Goal: Task Accomplishment & Management: Manage account settings

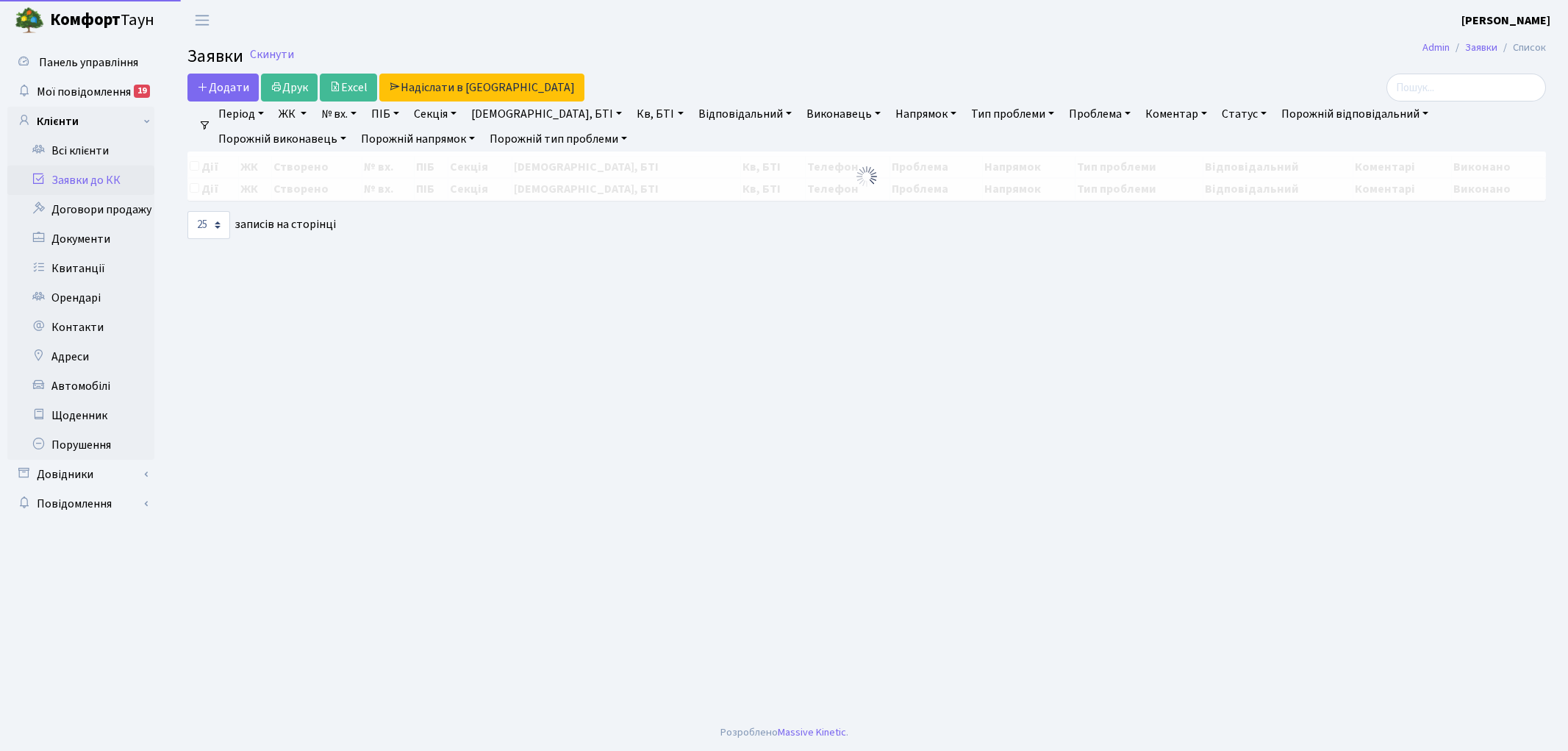
select select "25"
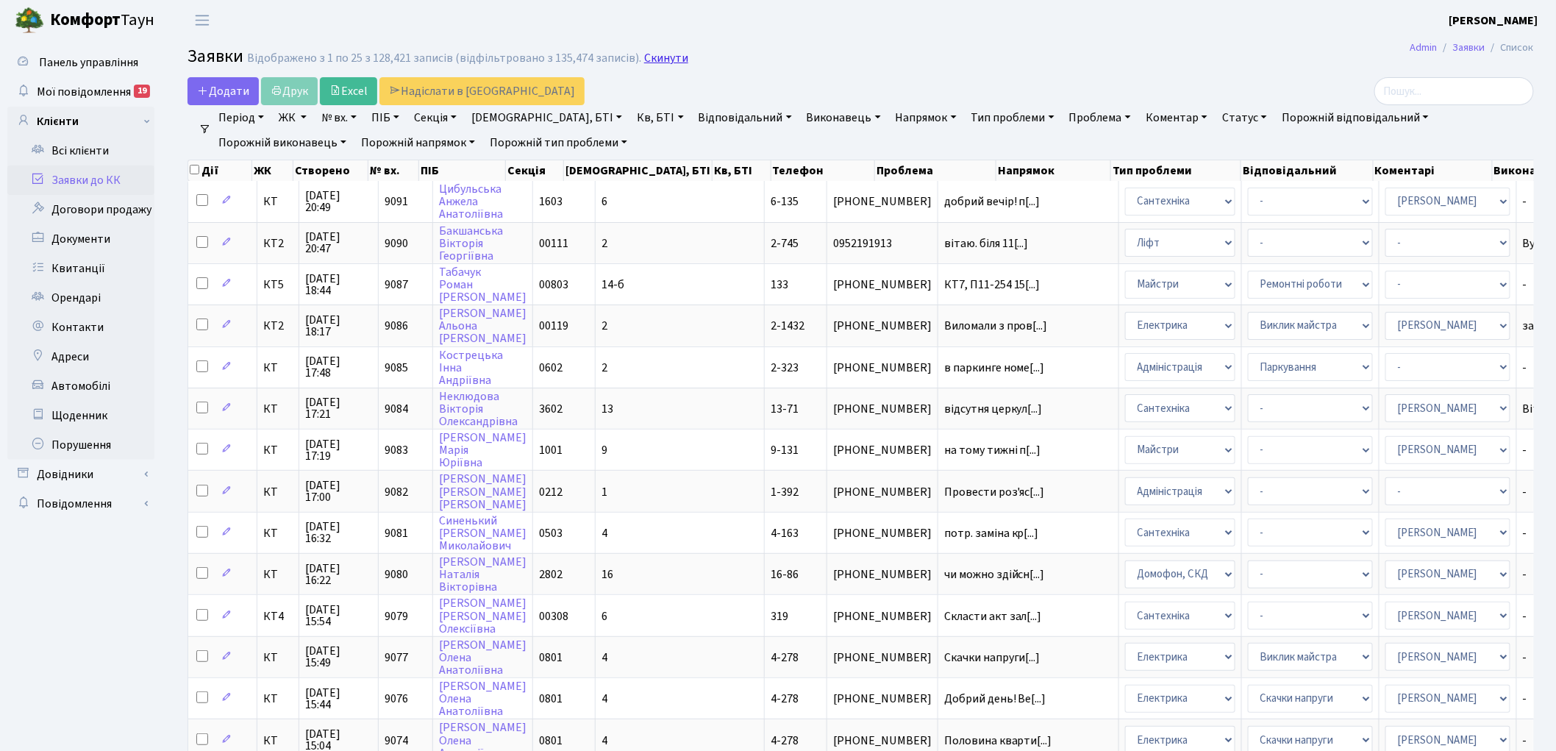
click at [654, 62] on link "Скинути" at bounding box center [666, 58] width 44 height 14
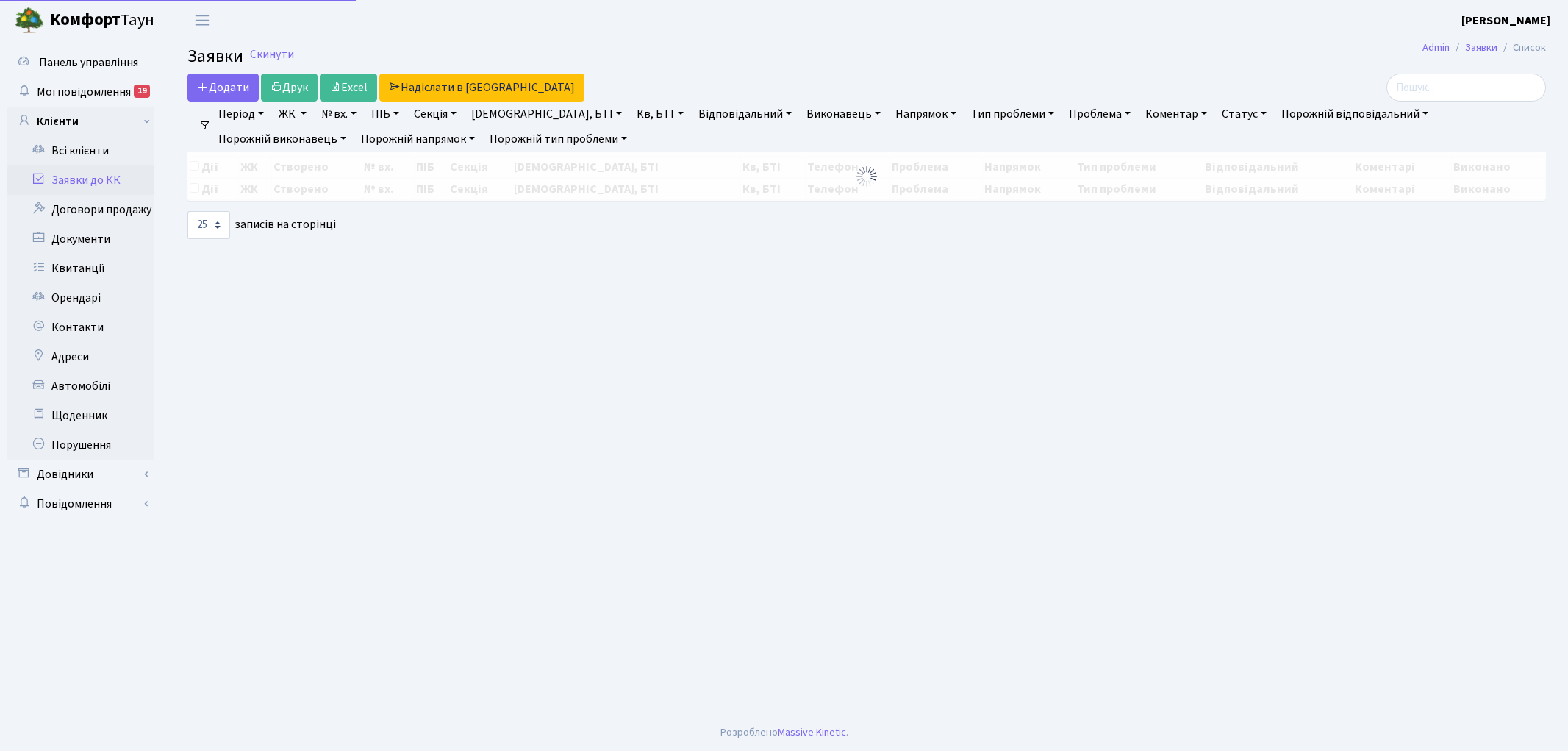
select select "25"
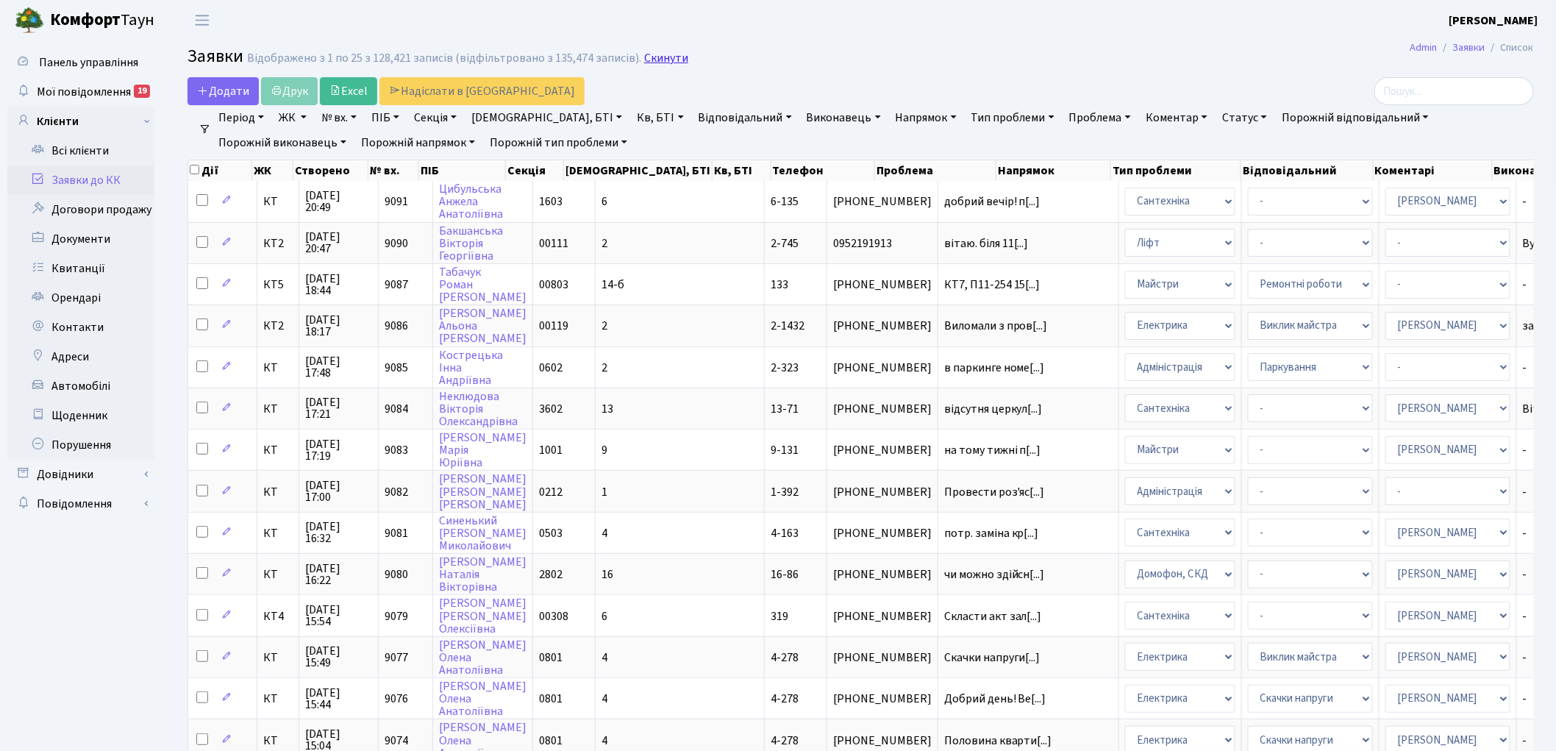
click at [656, 60] on link "Скинути" at bounding box center [666, 58] width 44 height 14
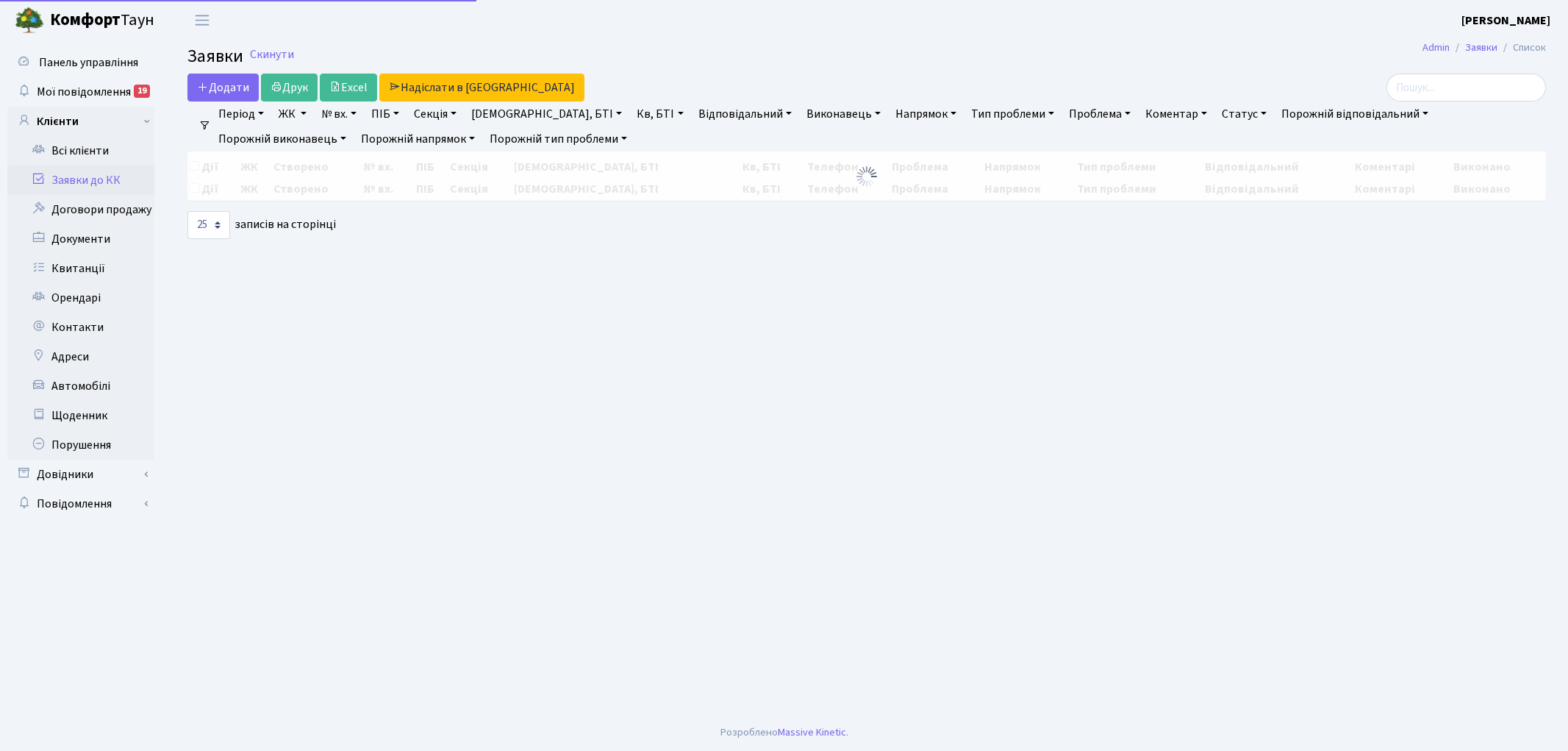
select select "25"
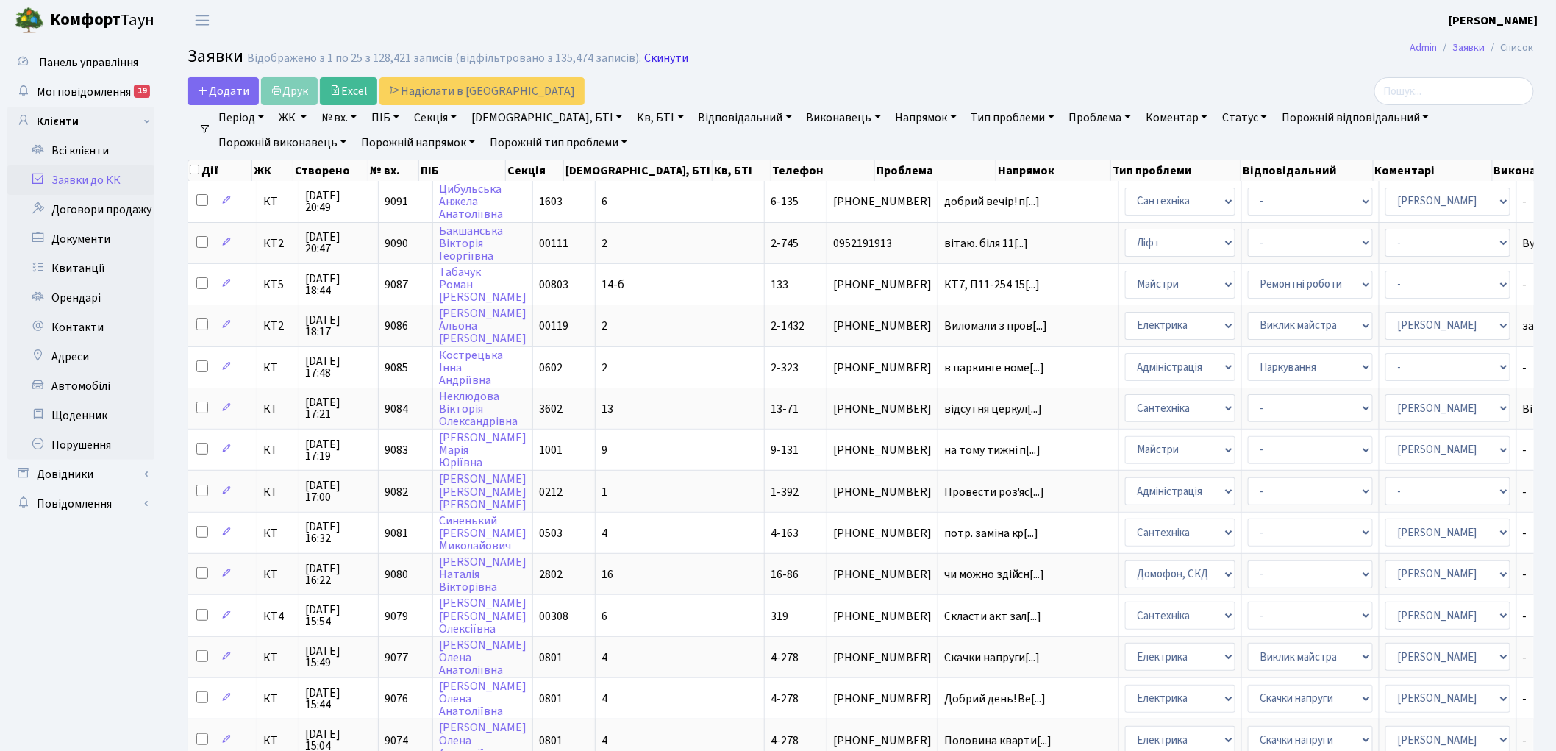
click at [645, 61] on link "Скинути" at bounding box center [666, 58] width 44 height 14
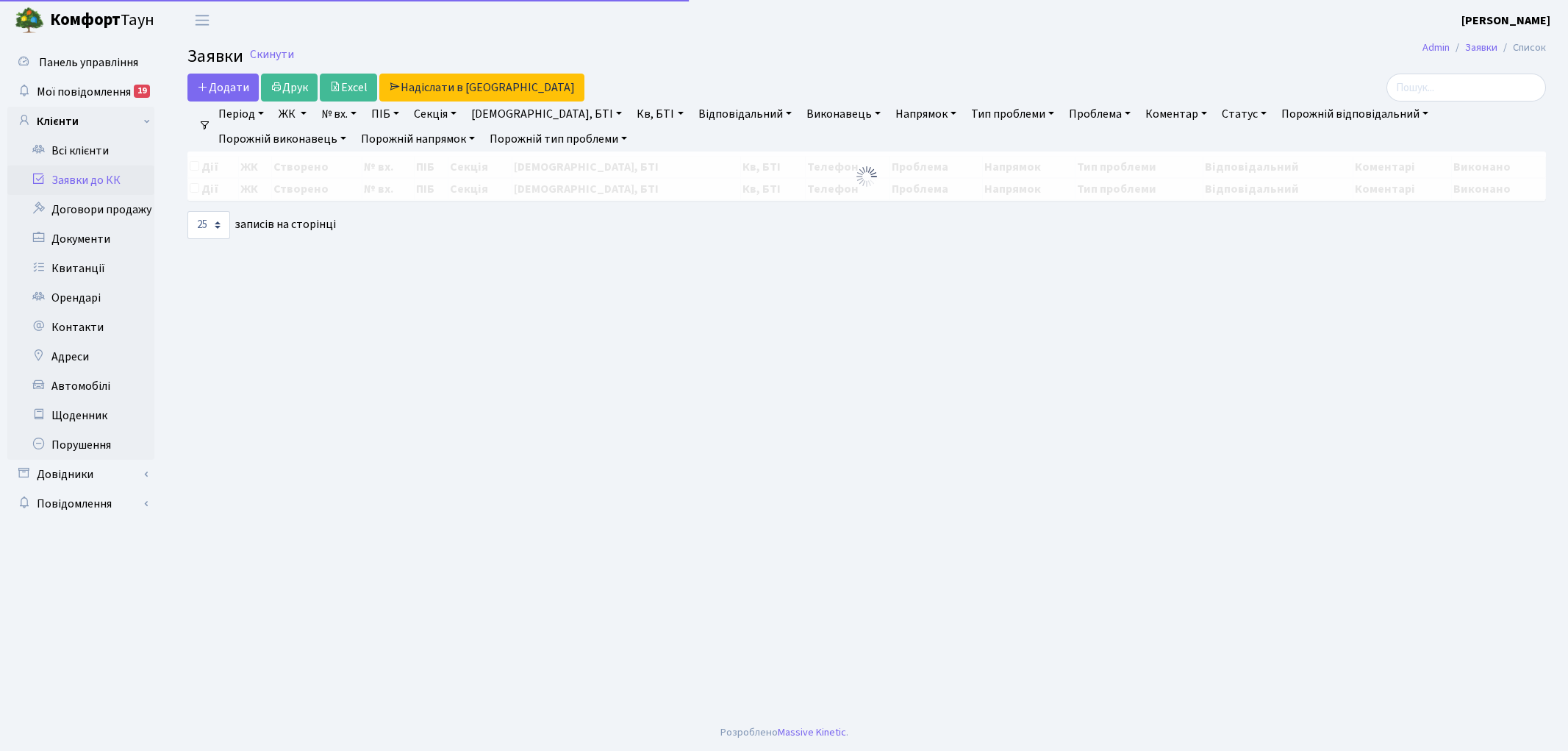
select select "25"
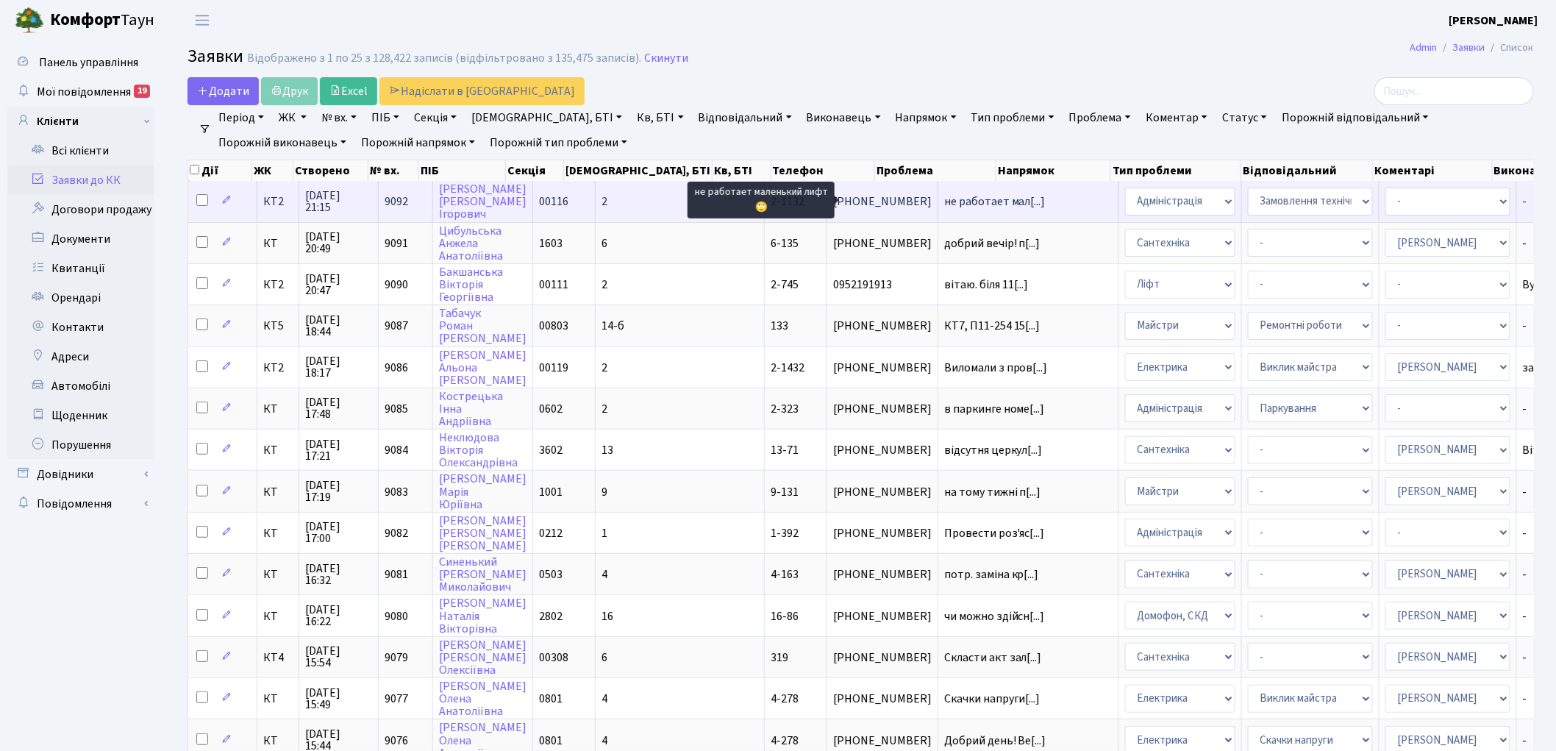
click at [944, 200] on span "не работает мал[...]" at bounding box center [994, 201] width 101 height 16
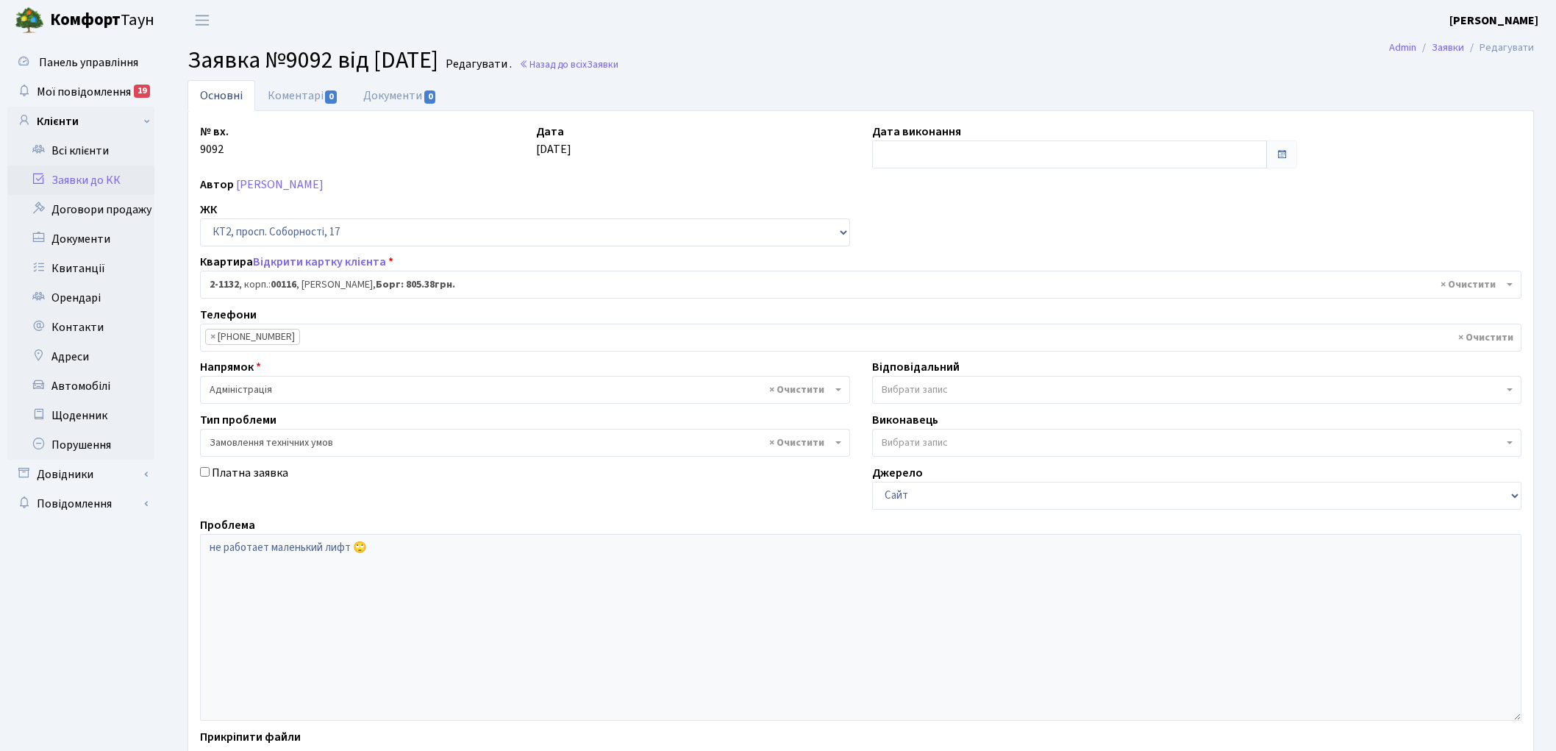
select select "12747"
select select "15"
click at [618, 66] on link "Назад до всіх Заявки" at bounding box center [568, 64] width 99 height 14
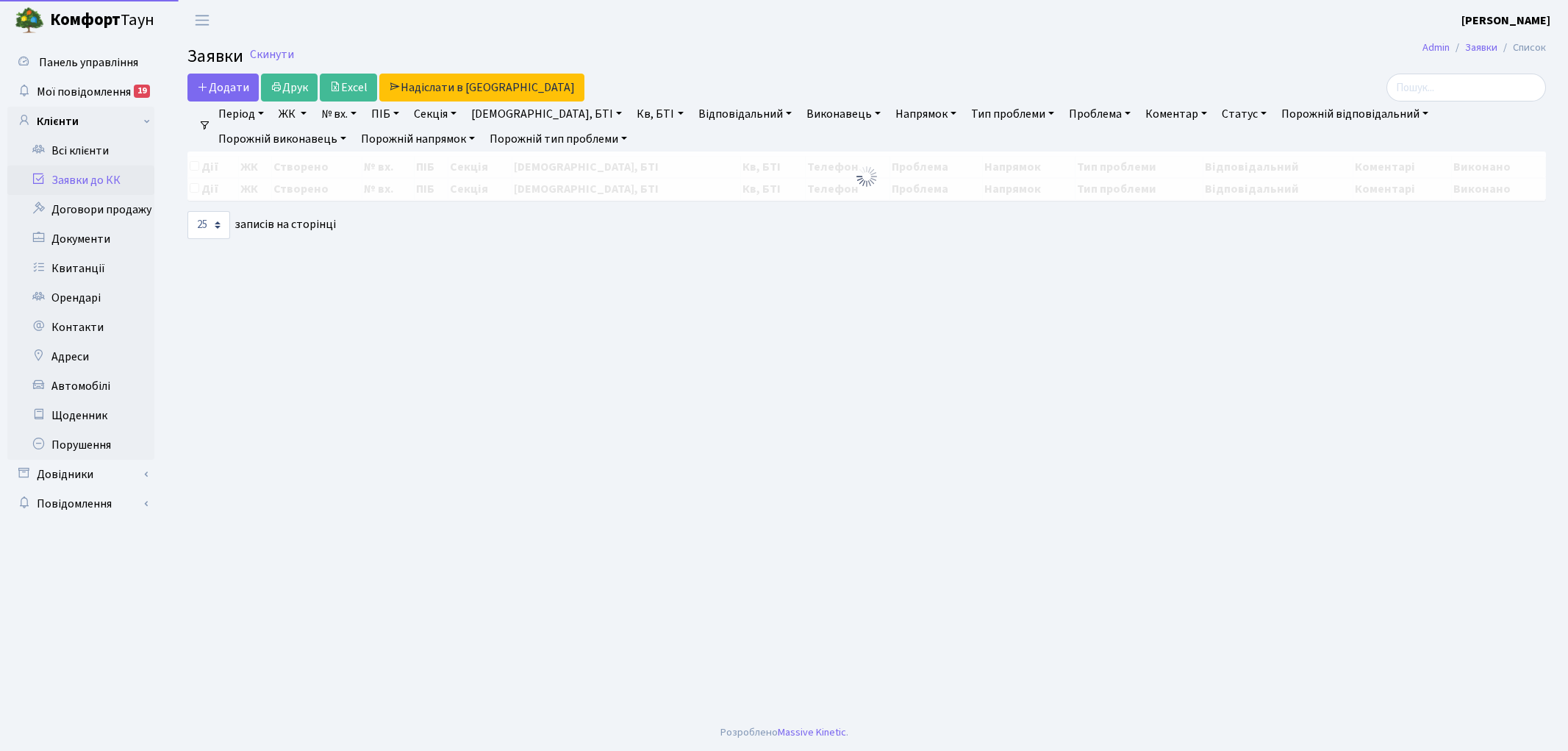
select select "25"
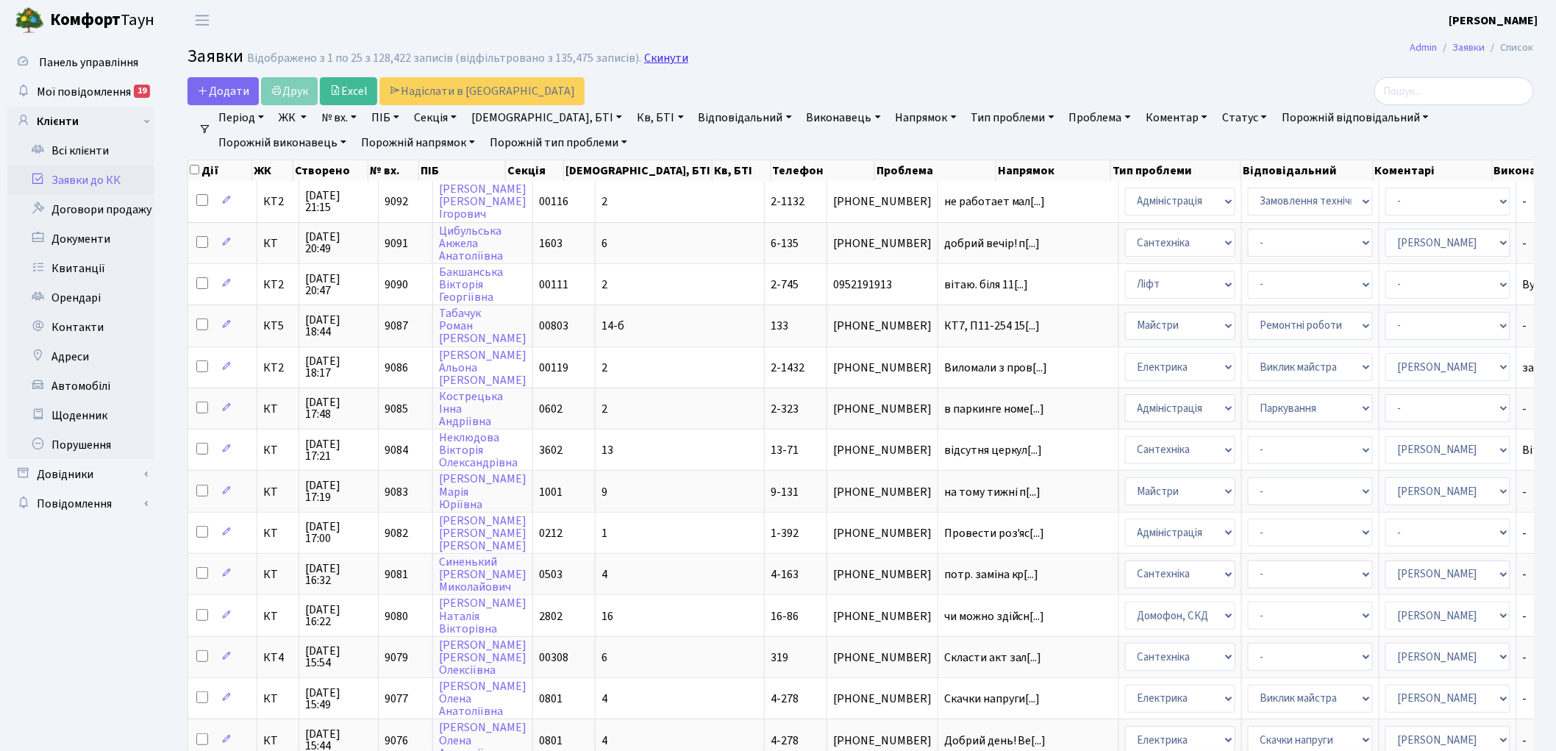
click at [657, 63] on link "Скинути" at bounding box center [666, 58] width 44 height 14
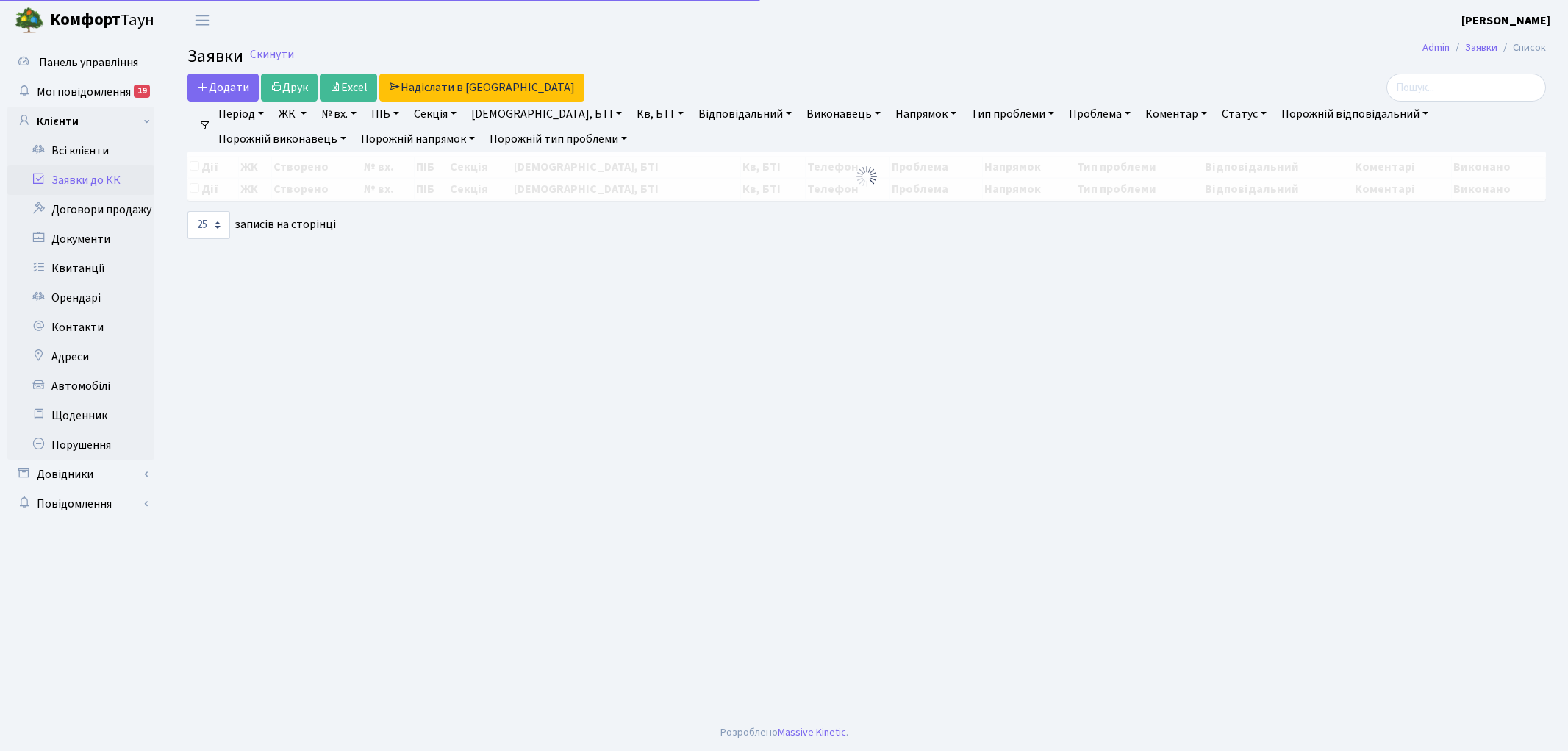
select select "25"
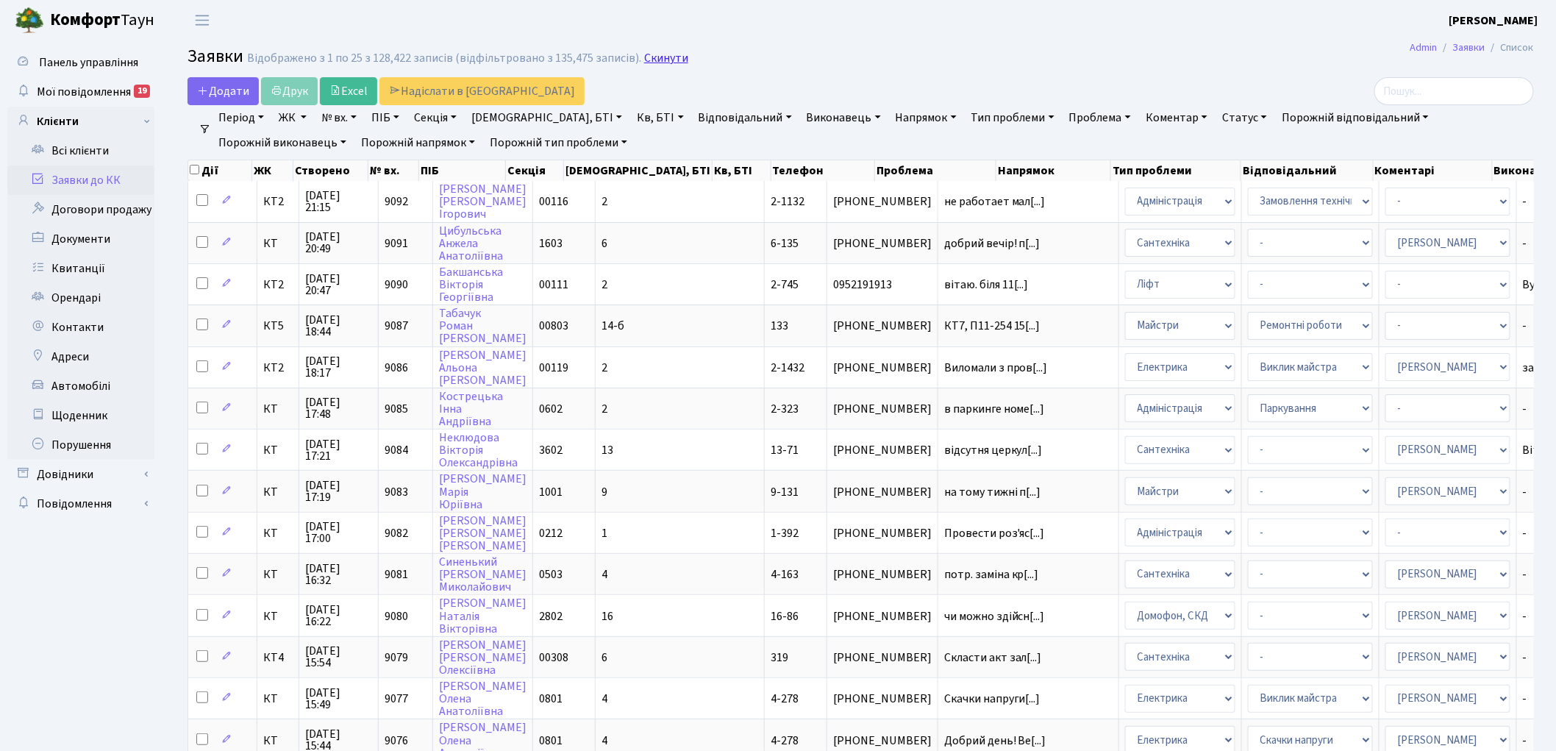
click at [650, 63] on link "Скинути" at bounding box center [666, 58] width 44 height 14
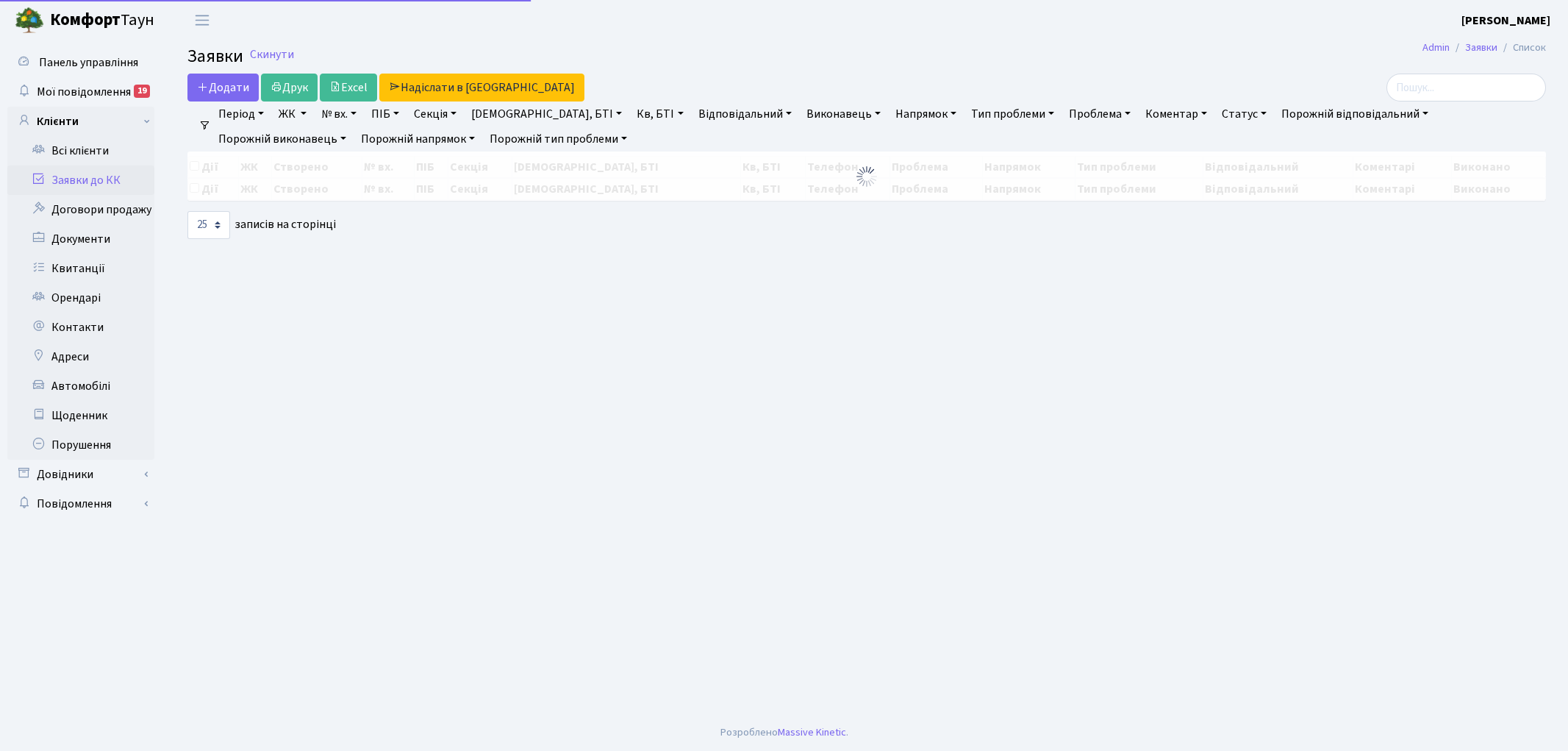
select select "25"
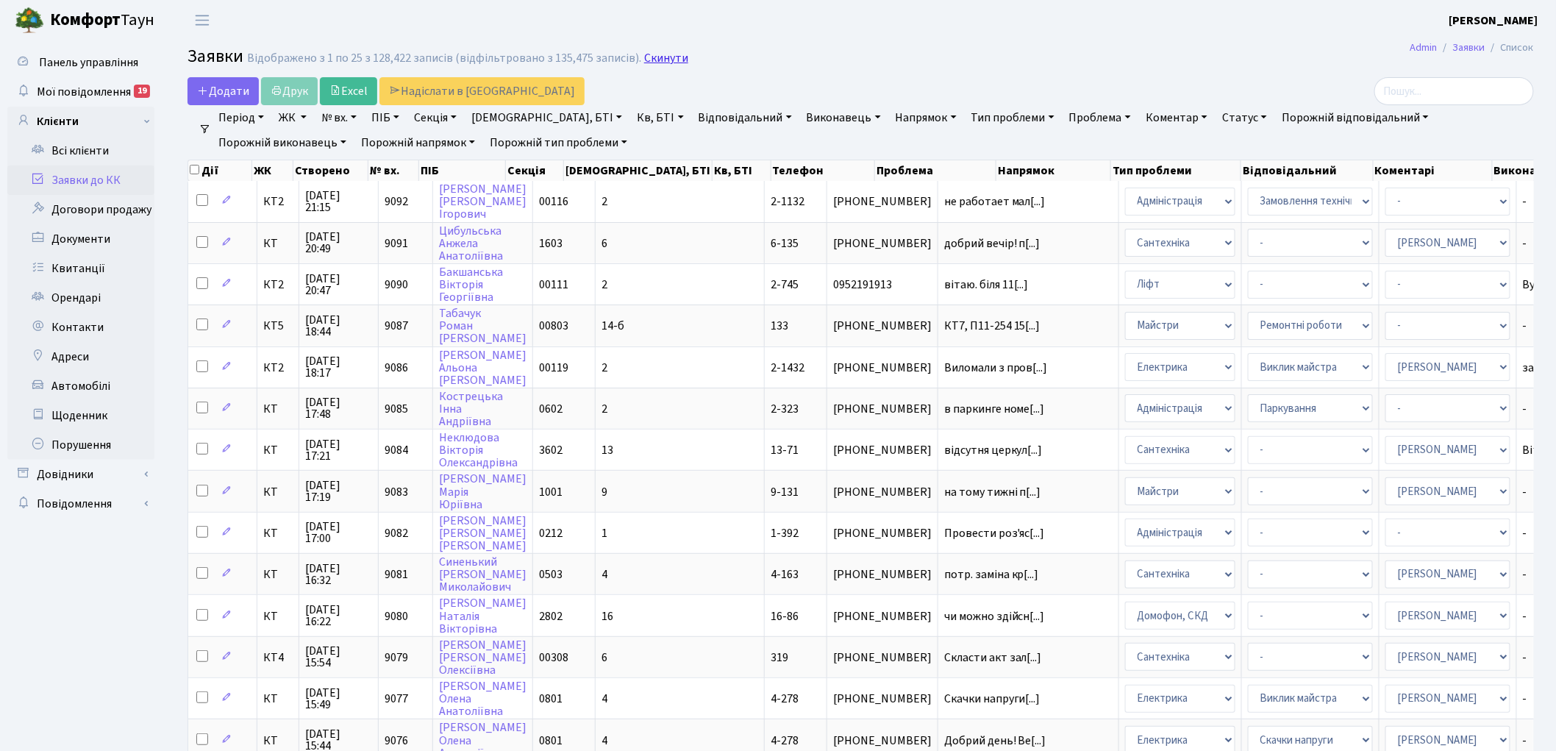
click at [654, 62] on link "Скинути" at bounding box center [666, 58] width 44 height 14
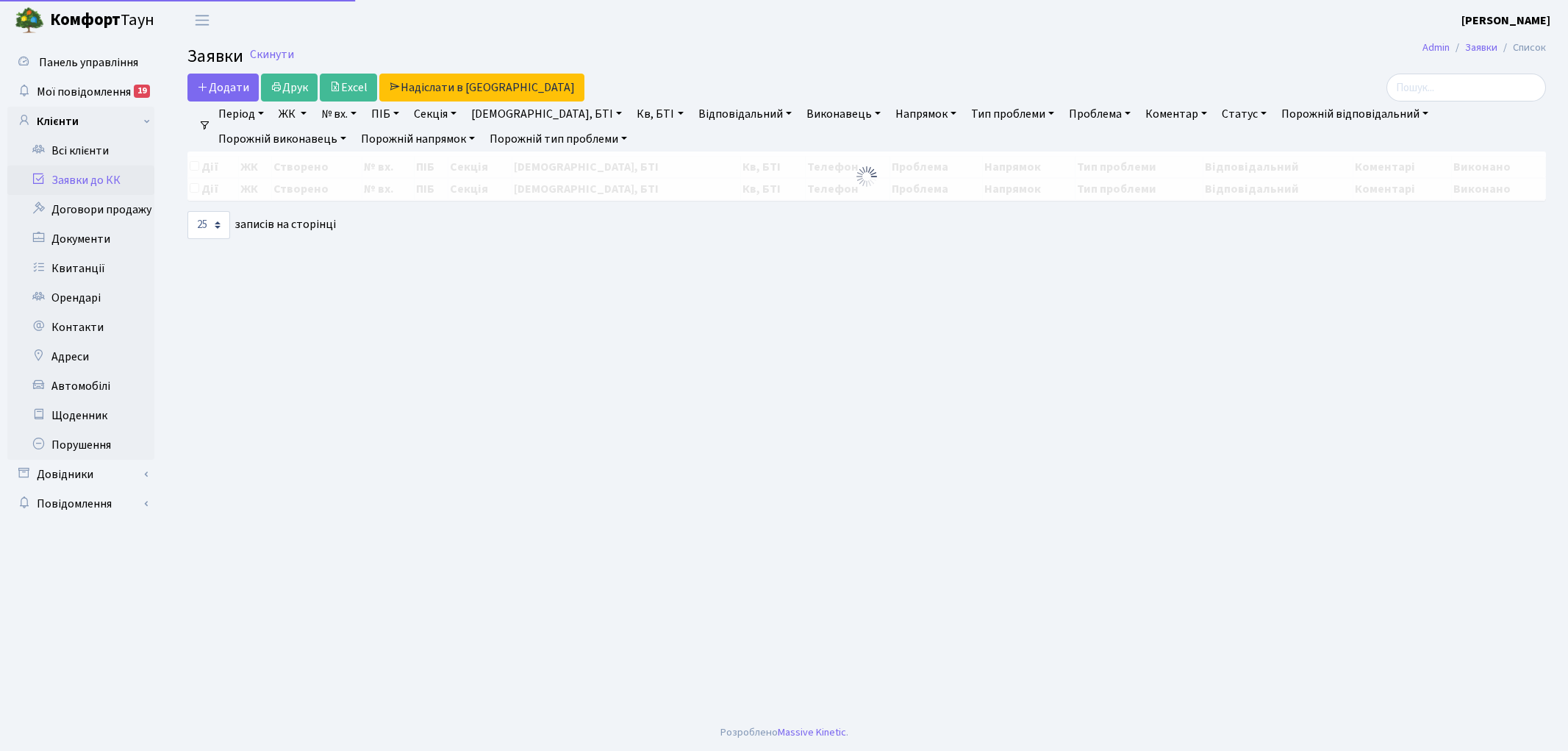
select select "25"
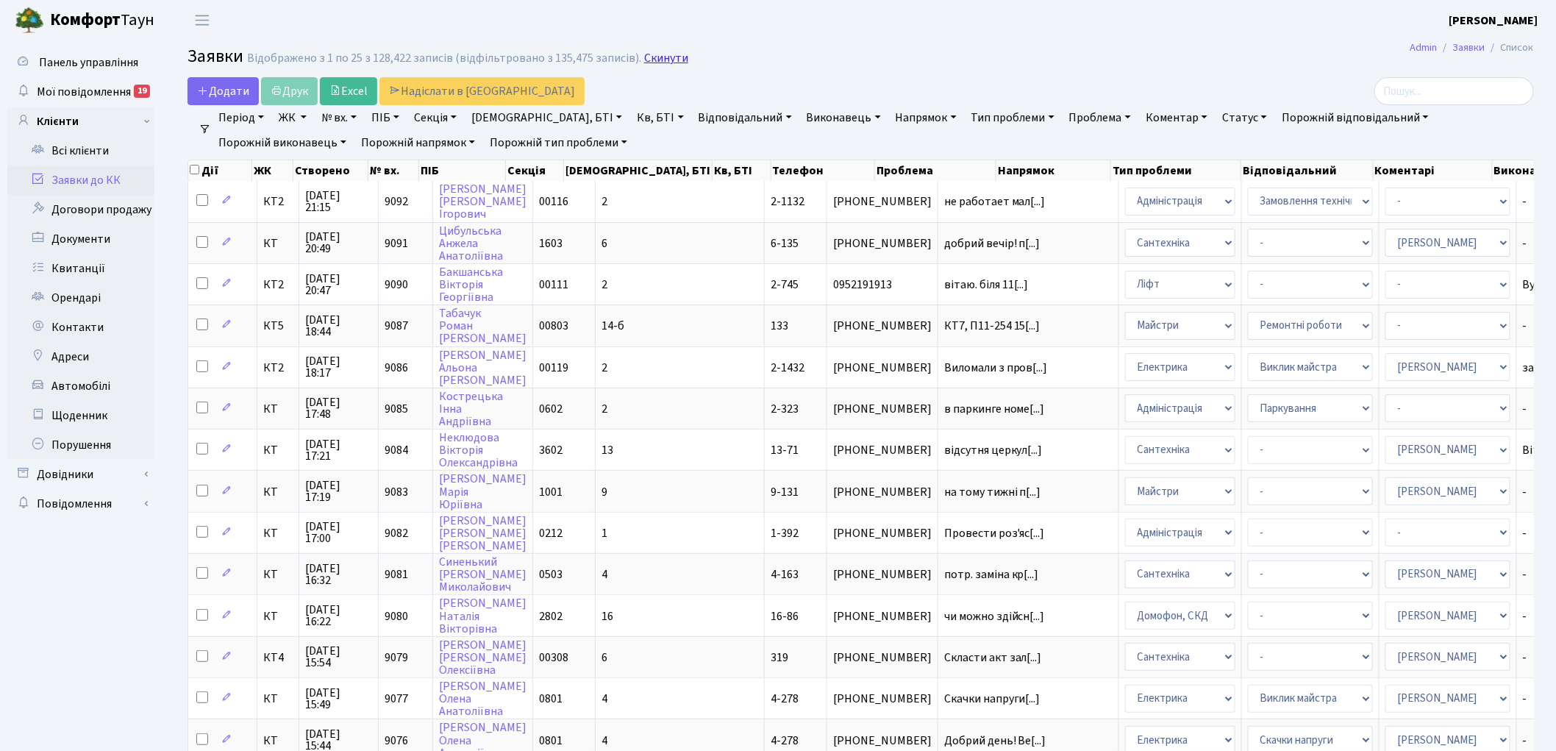
click at [657, 60] on link "Скинути" at bounding box center [666, 58] width 44 height 14
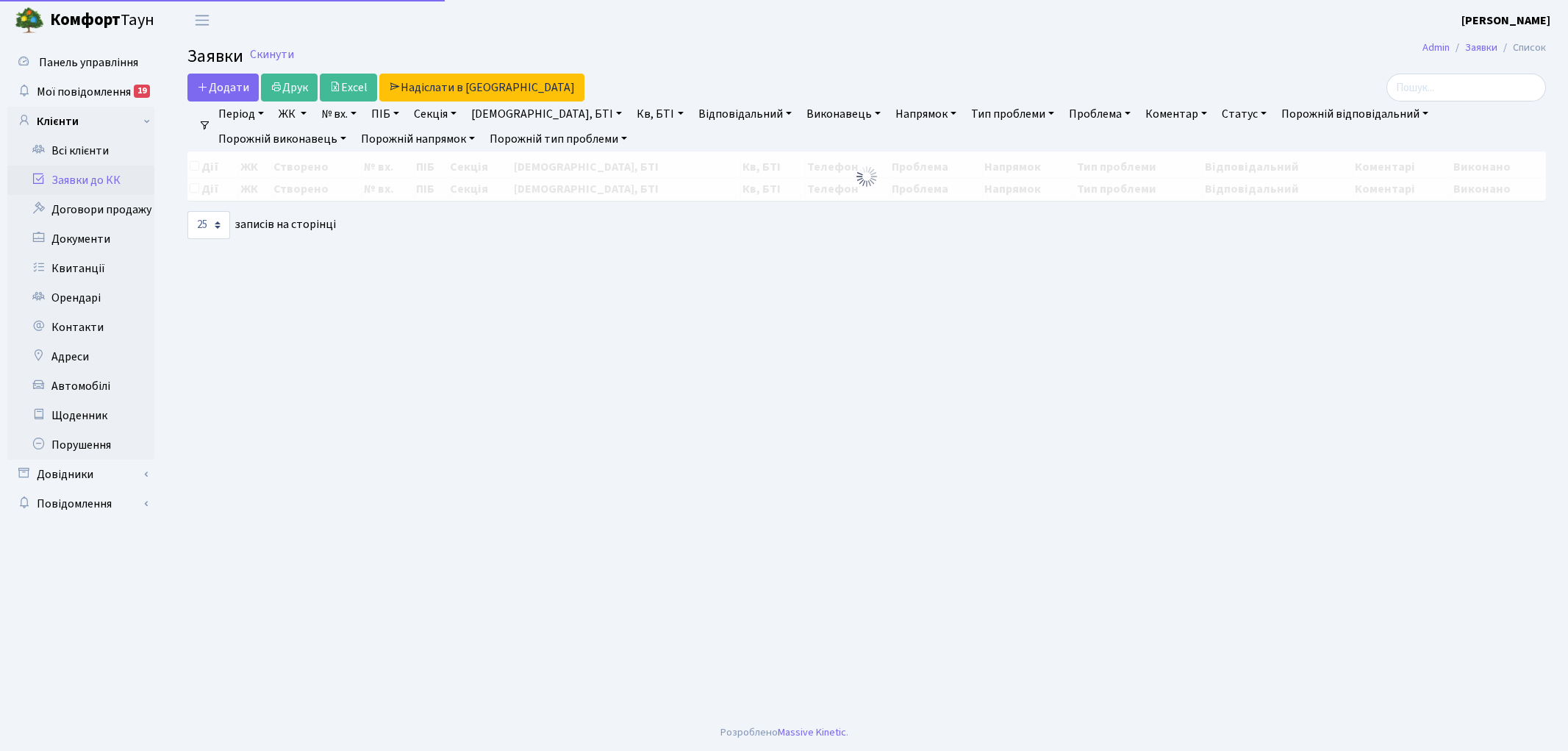
select select "25"
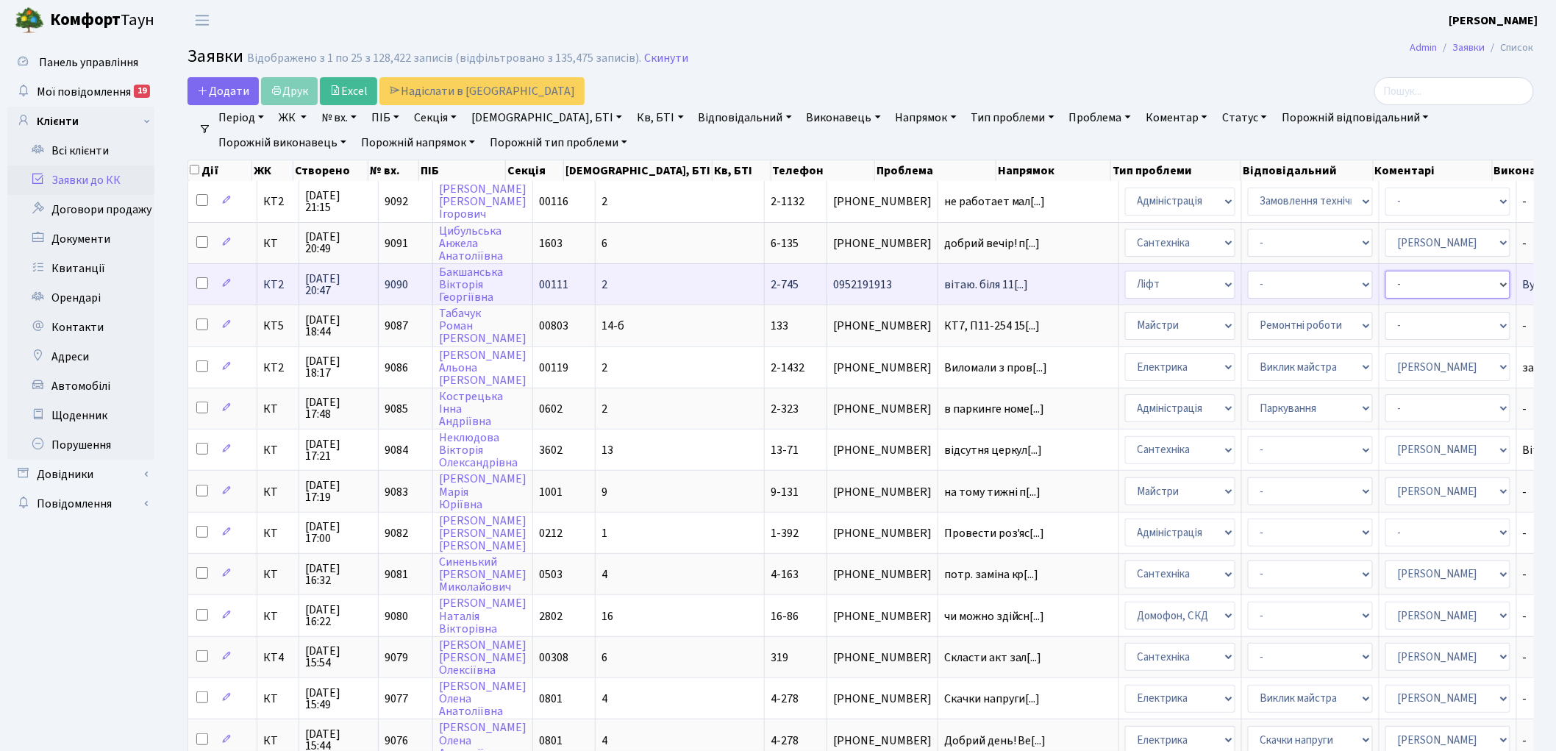
click at [1385, 282] on select "- Адміністратор ЖК ДП Адміністратор ЖК КТ Адміністратор ЖК СП [PERSON_NAME] [PE…" at bounding box center [1447, 285] width 125 height 28
select select "11"
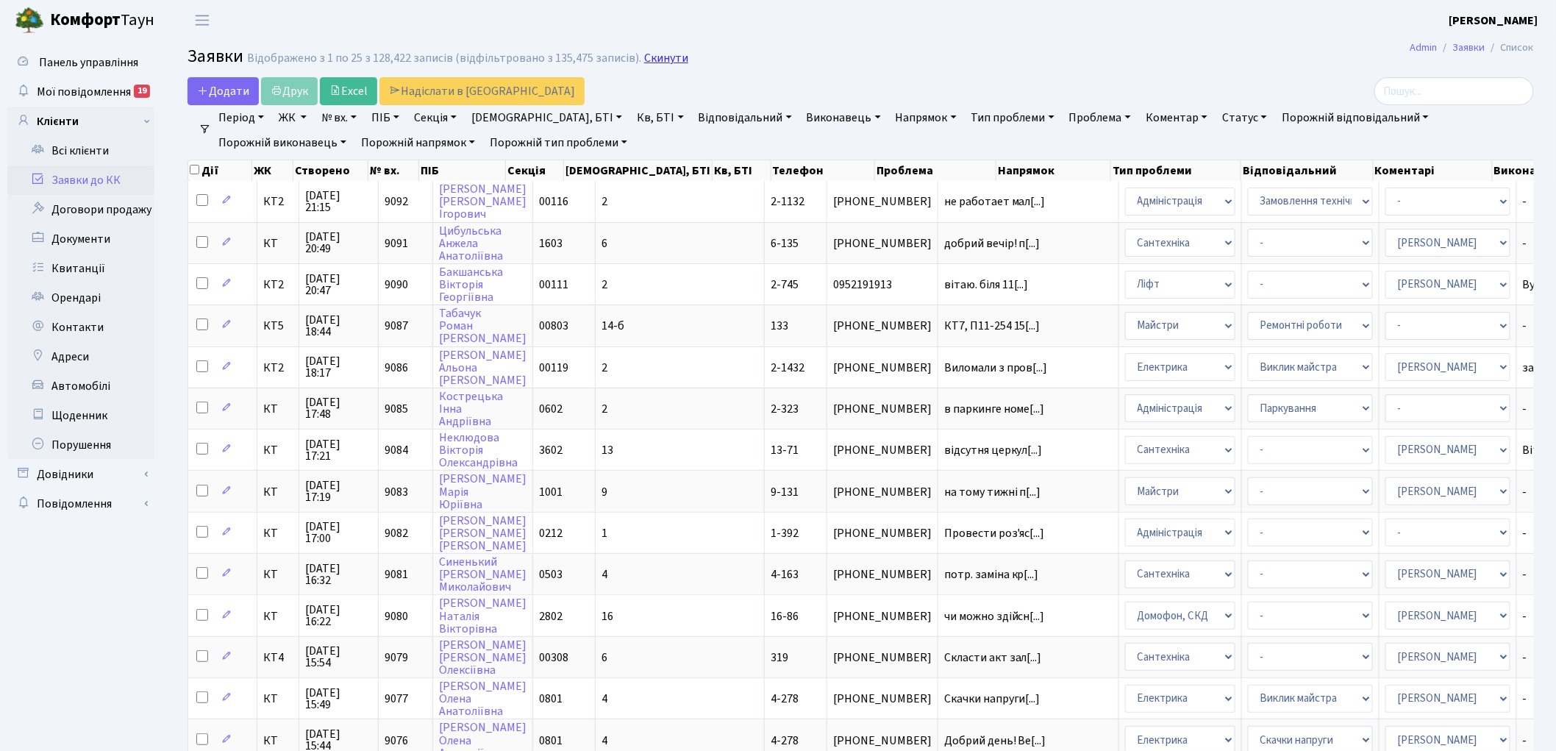
click at [647, 54] on link "Скинути" at bounding box center [666, 58] width 44 height 14
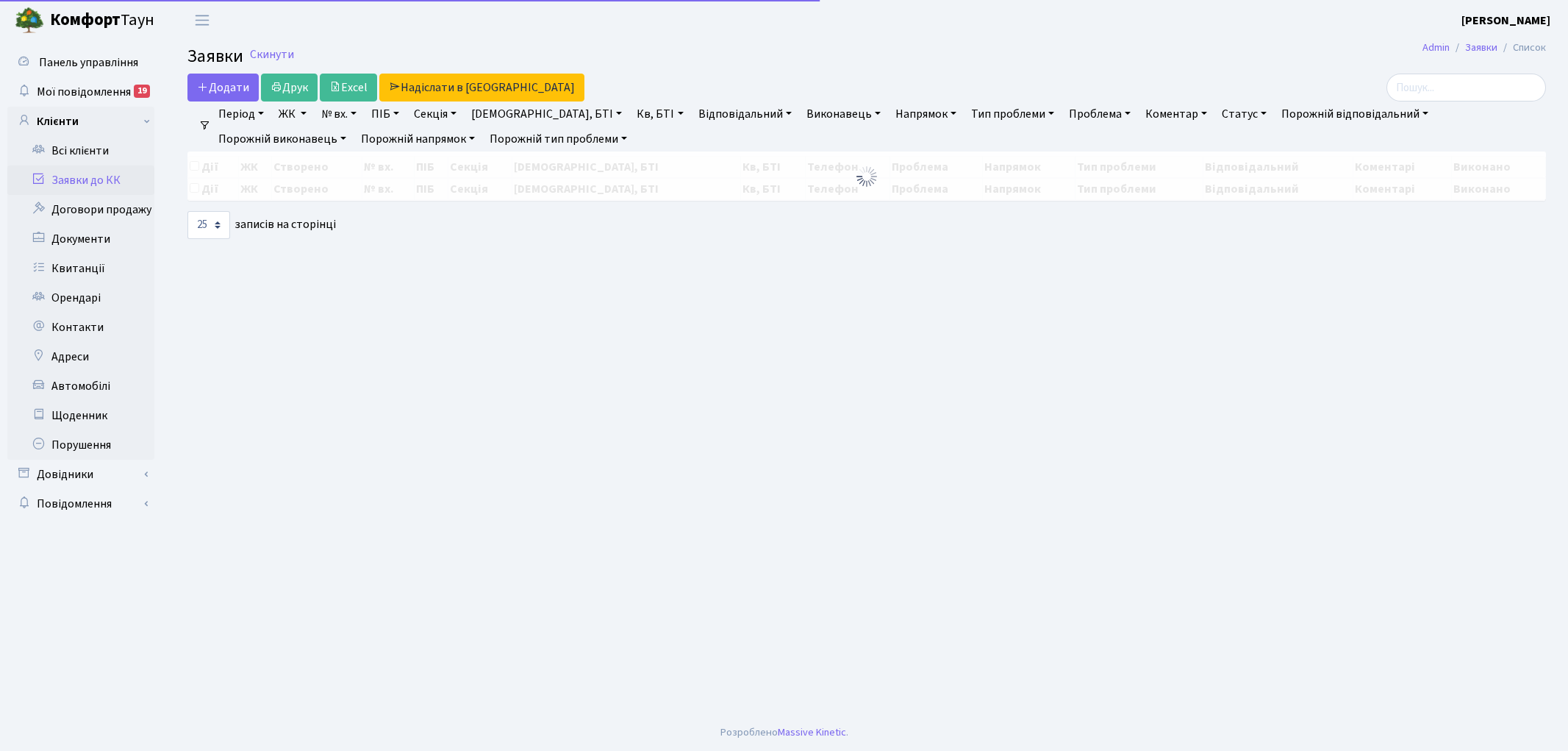
select select "25"
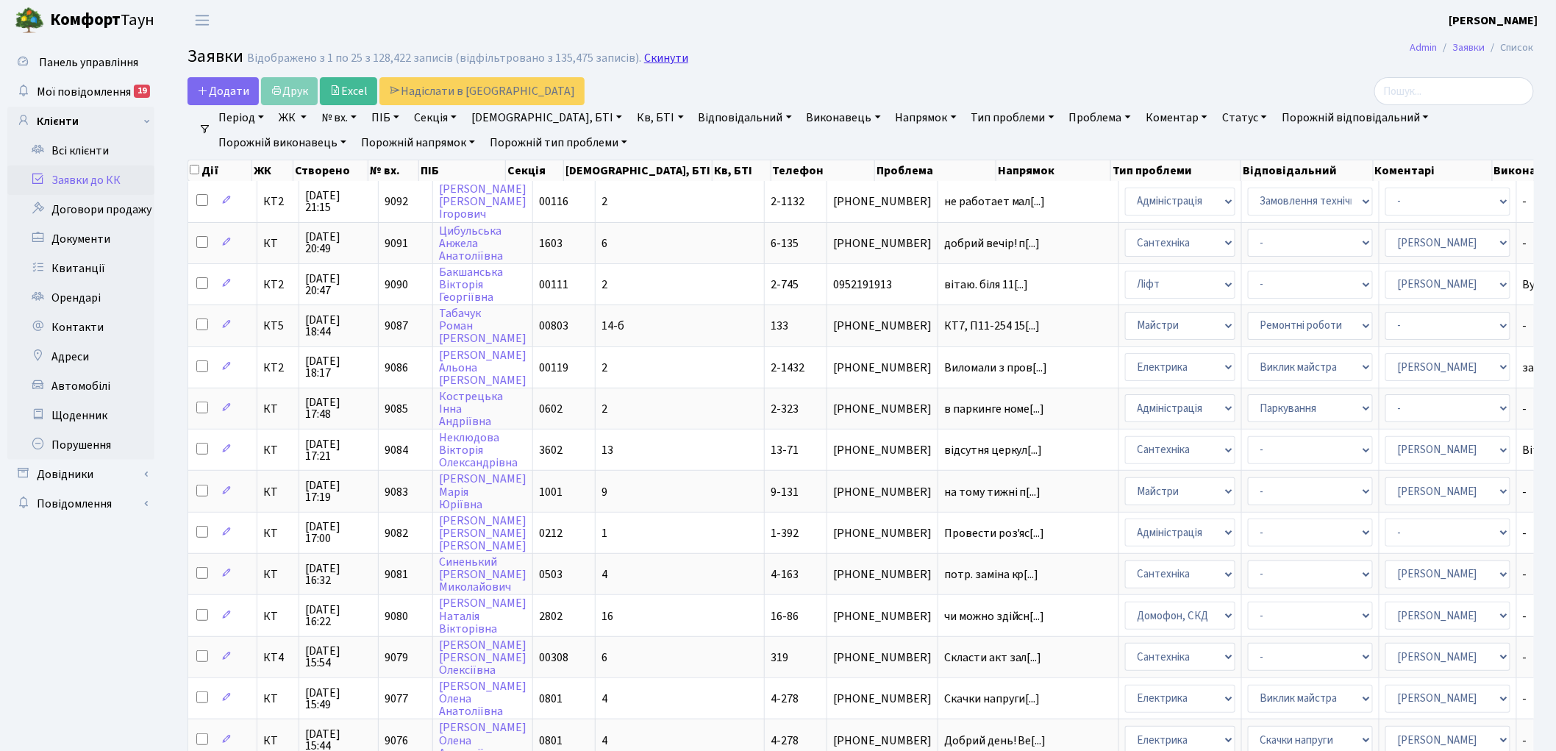
click at [648, 57] on link "Скинути" at bounding box center [666, 58] width 44 height 14
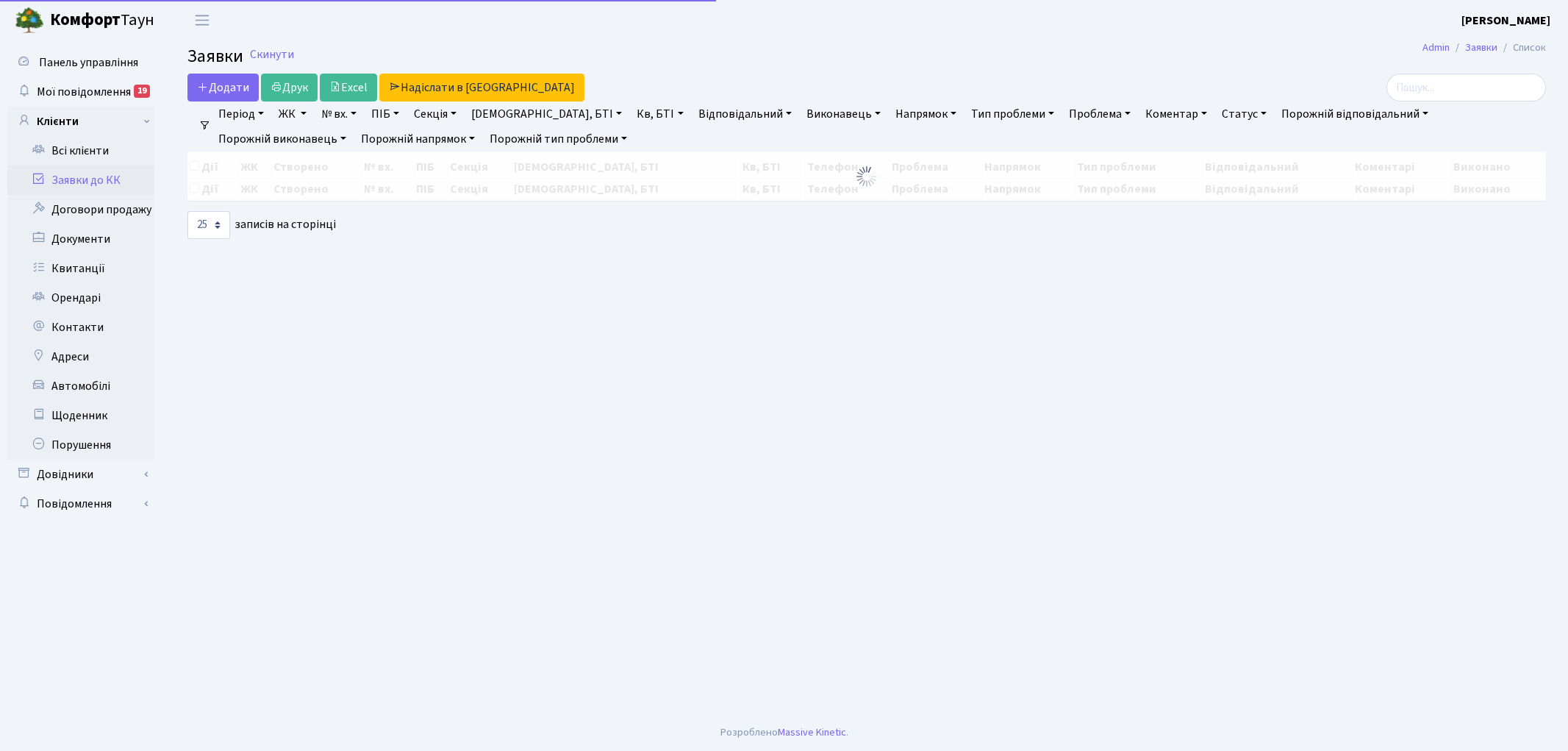
select select "25"
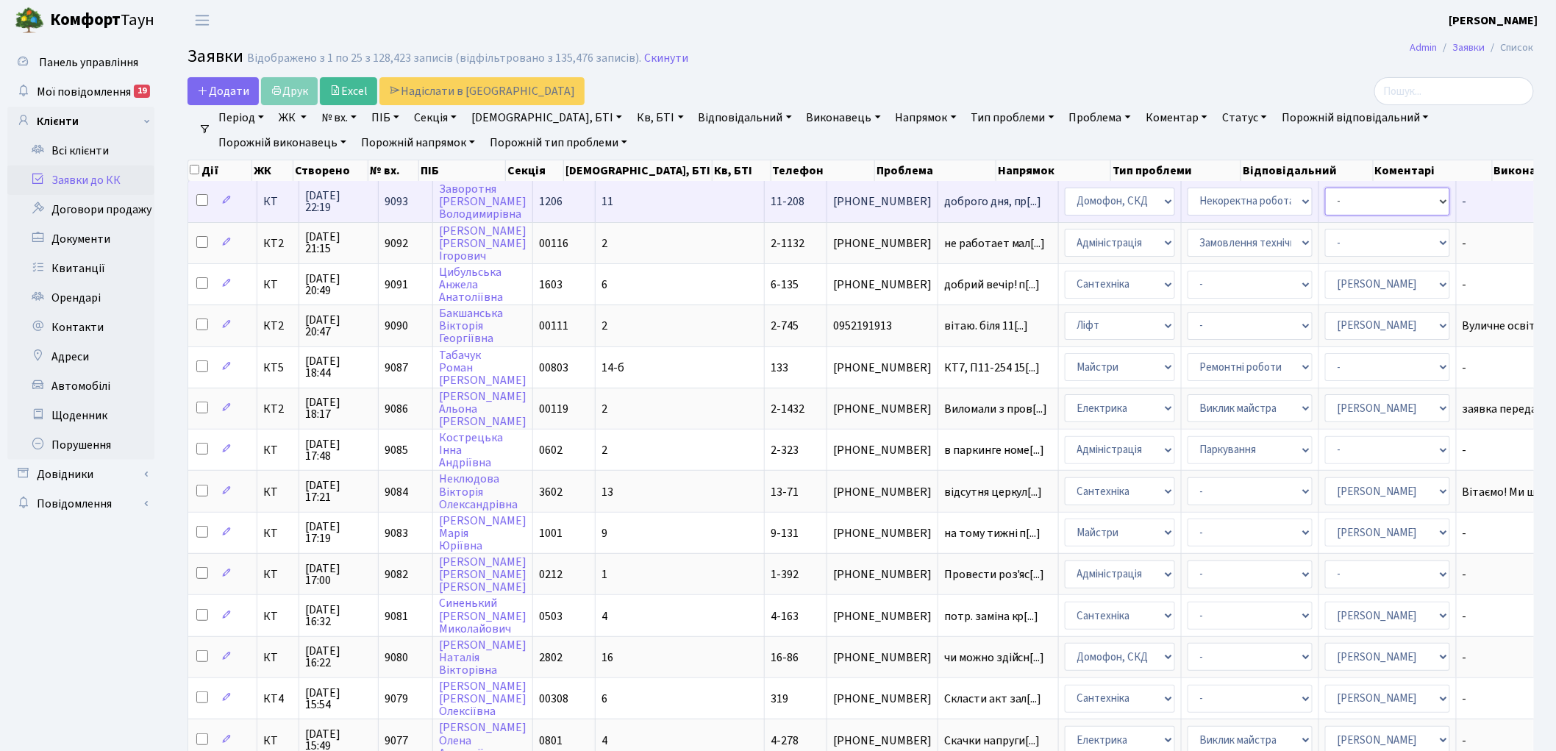
click at [1325, 202] on select "- Адміністратор ЖК ДП Адміністратор ЖК КТ Адміністратор ЖК СП Вижул В. В. Горді…" at bounding box center [1387, 202] width 125 height 28
select select "22"
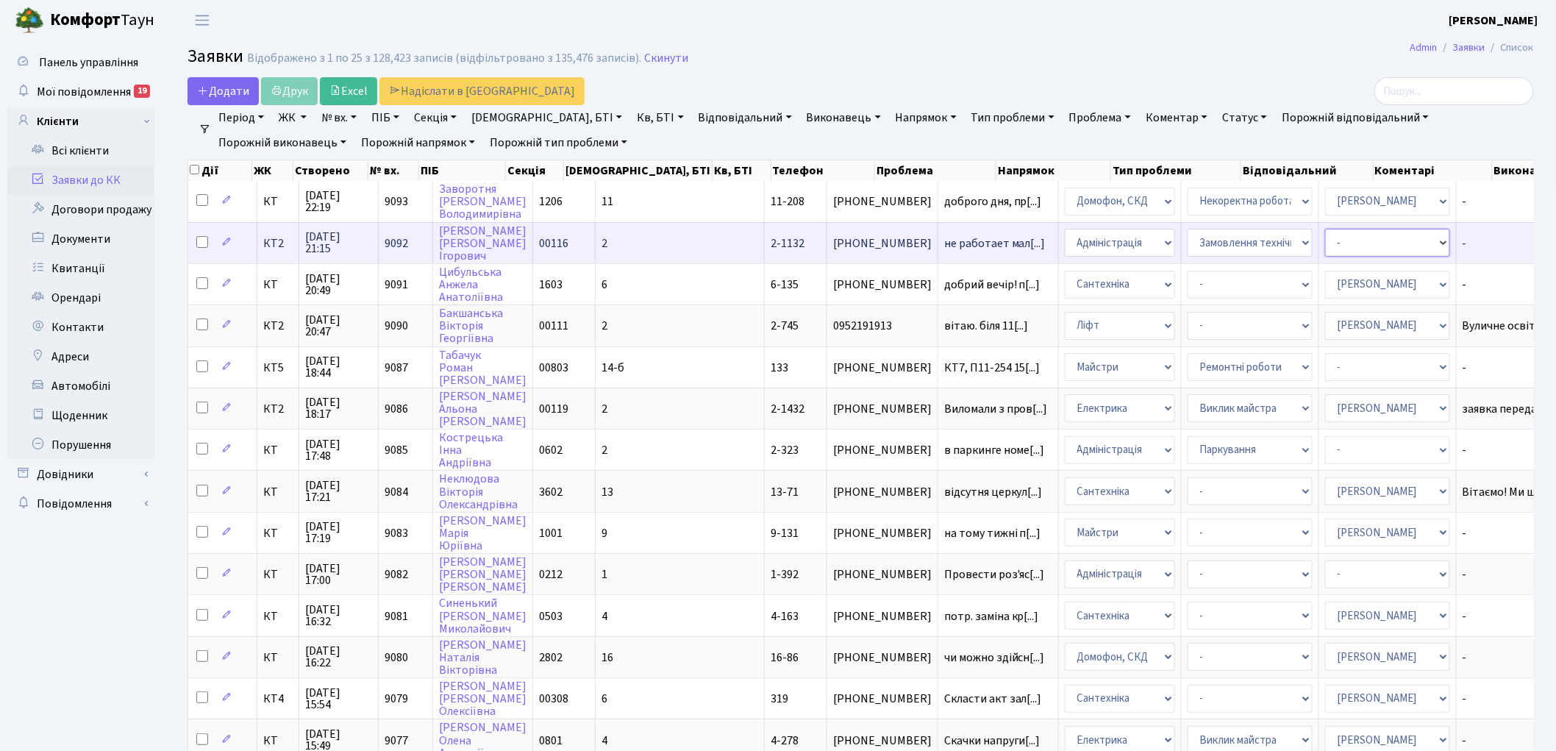
click at [1325, 247] on select "- Адміністратор ЖК ДП Адміністратор ЖК КТ Адміністратор ЖК СП Вижул В. В. Горді…" at bounding box center [1387, 243] width 125 height 28
select select "11"
click at [944, 239] on span "не работает мал[...]" at bounding box center [994, 243] width 101 height 16
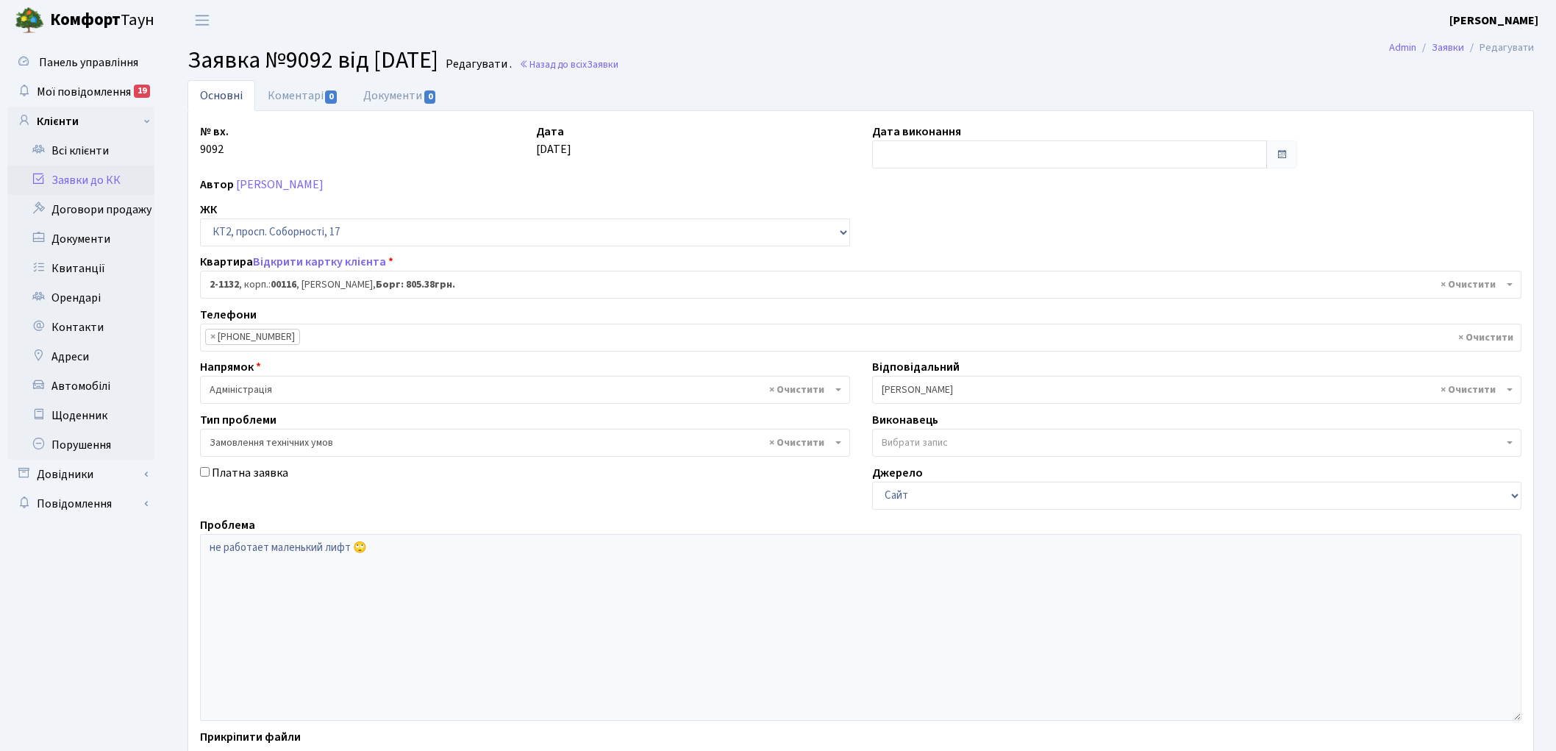
select select "12747"
select select "15"
click at [282, 99] on link "Коментарі 0" at bounding box center [303, 95] width 96 height 30
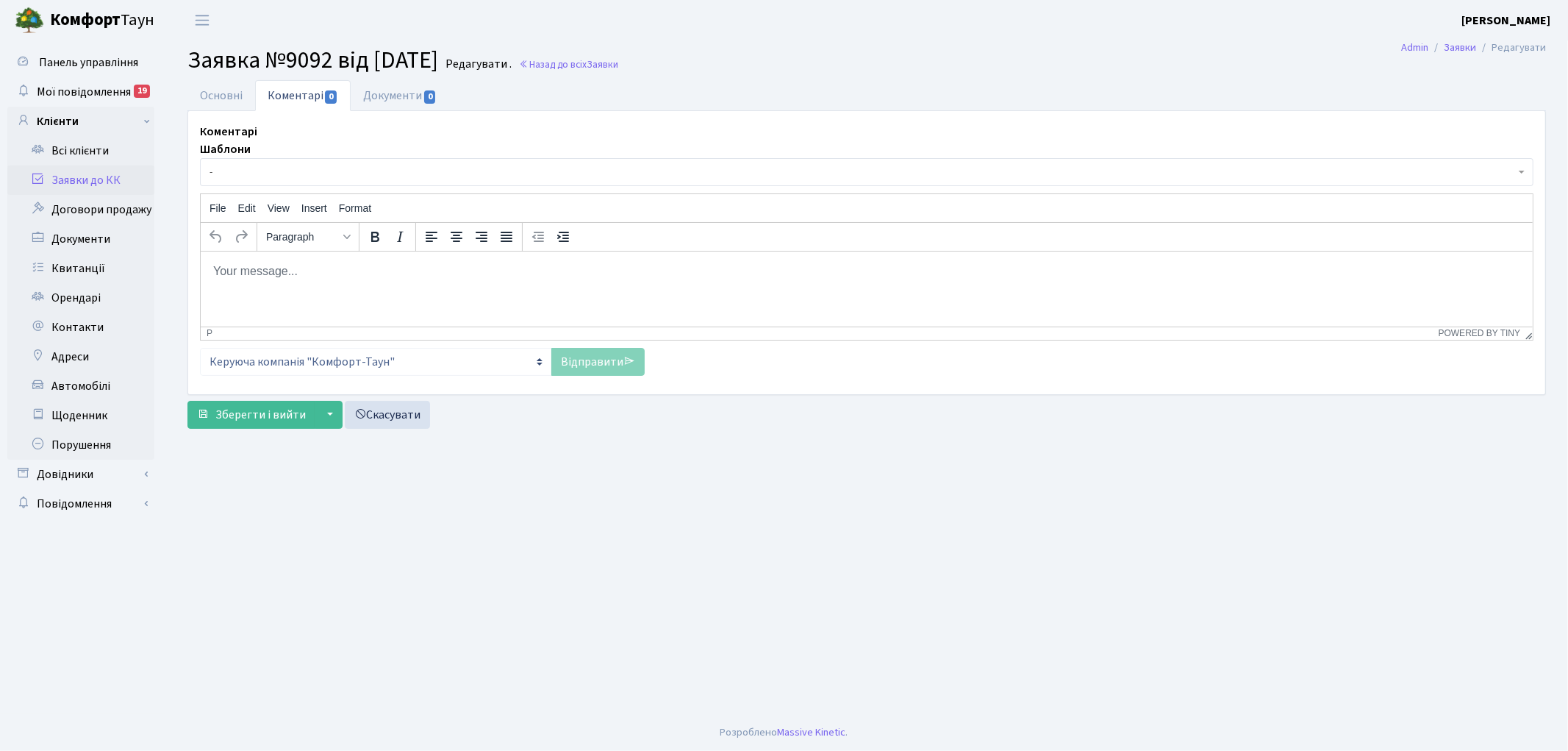
click at [284, 167] on span "-" at bounding box center [863, 172] width 1306 height 15
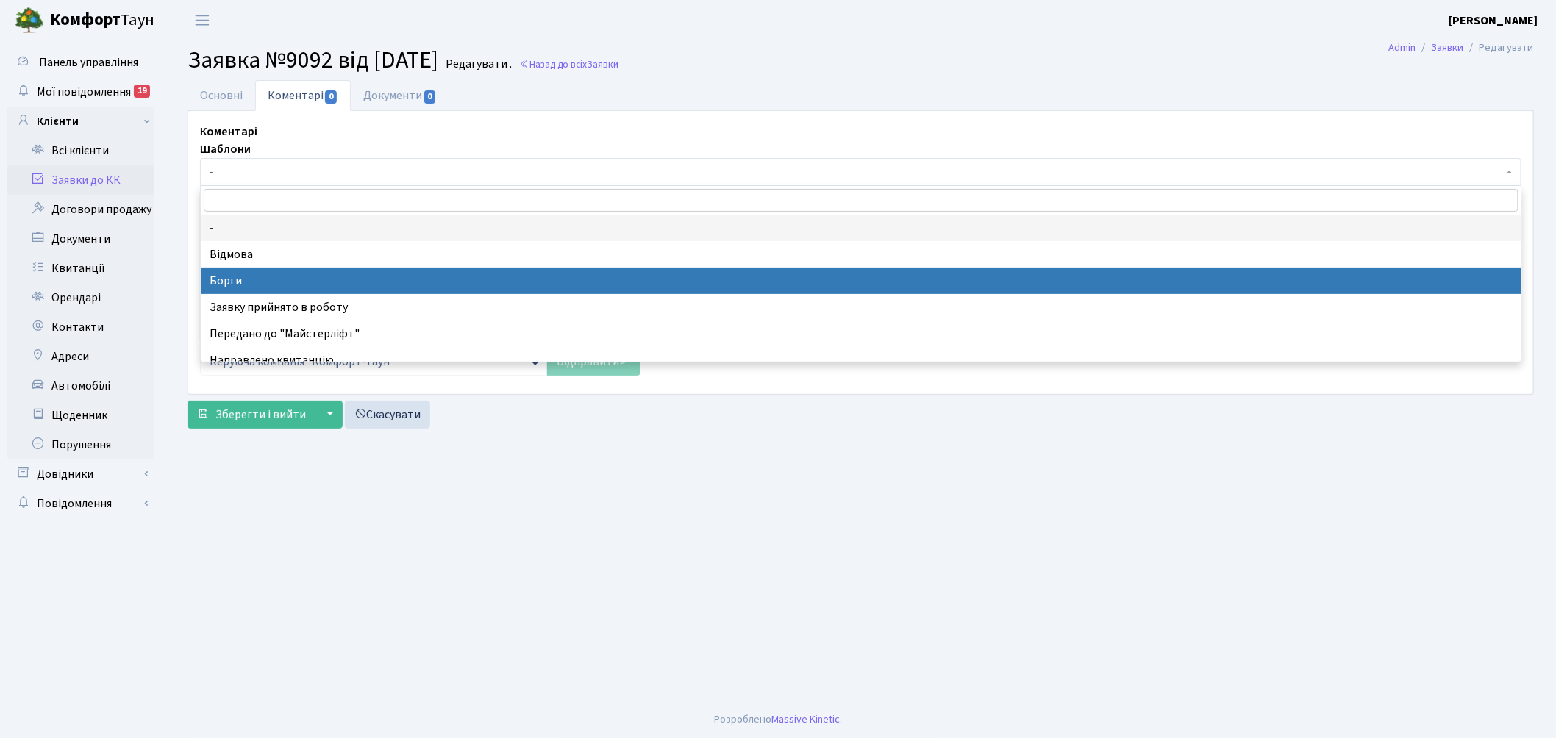
select select "3"
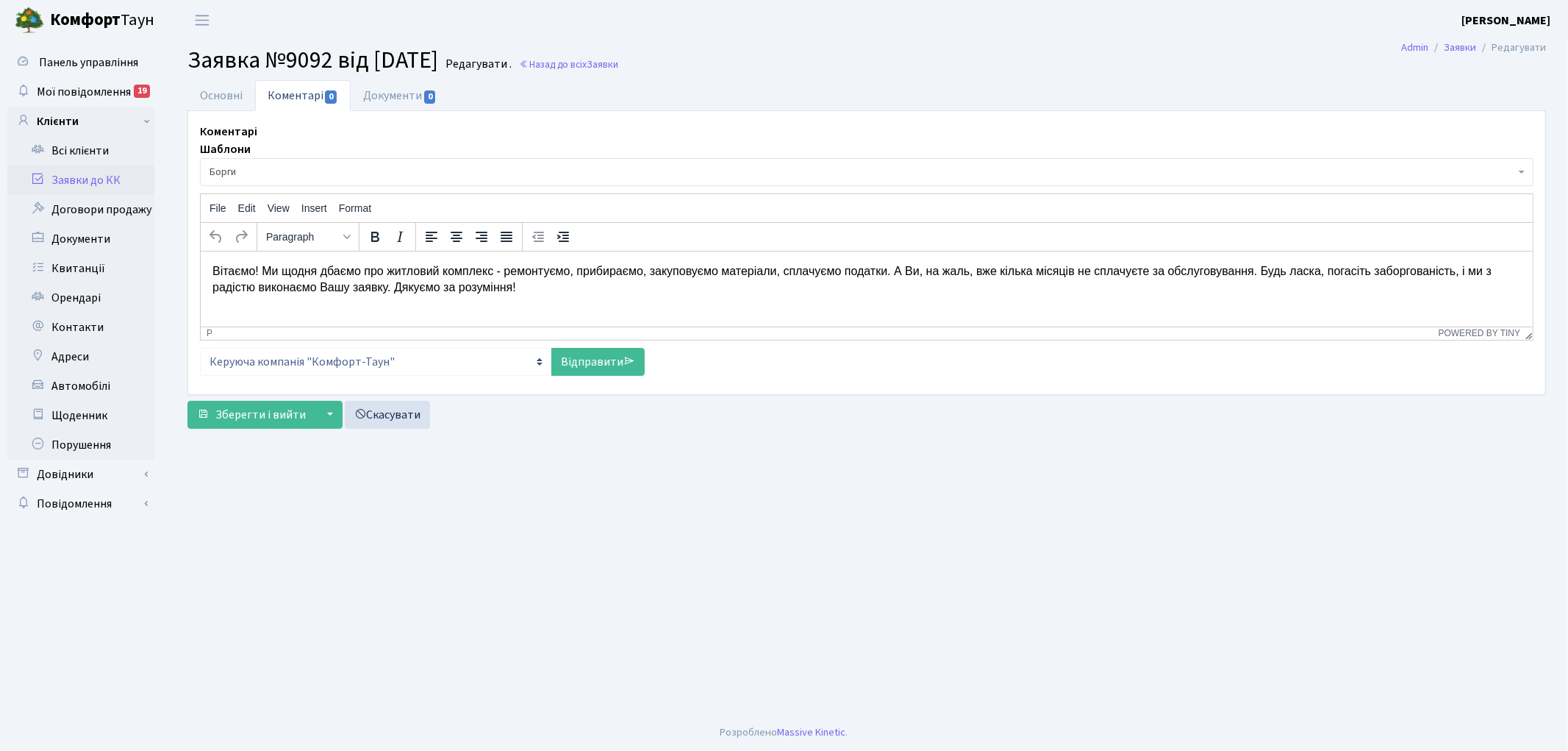
click at [319, 170] on span "Борги" at bounding box center [863, 172] width 1306 height 15
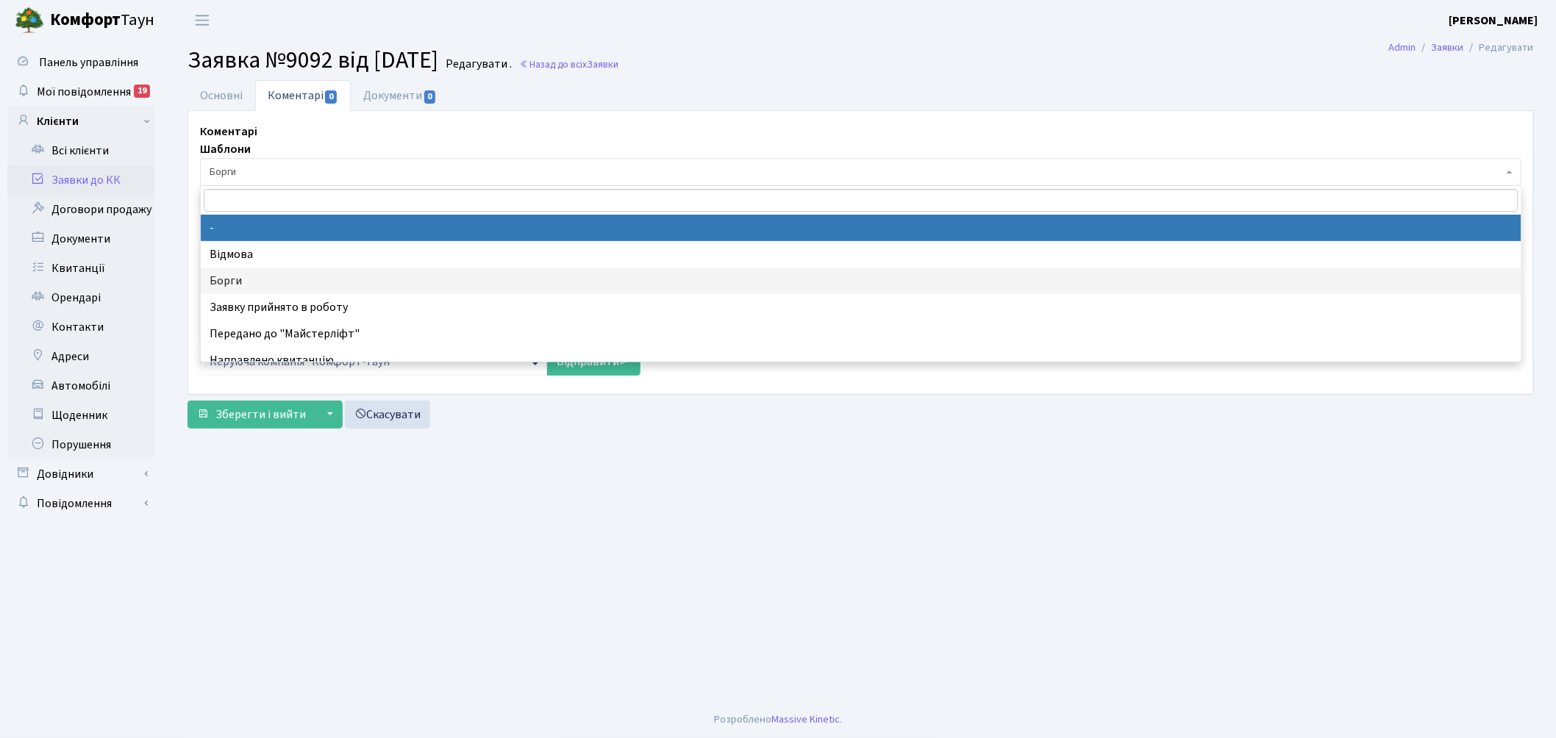
select select
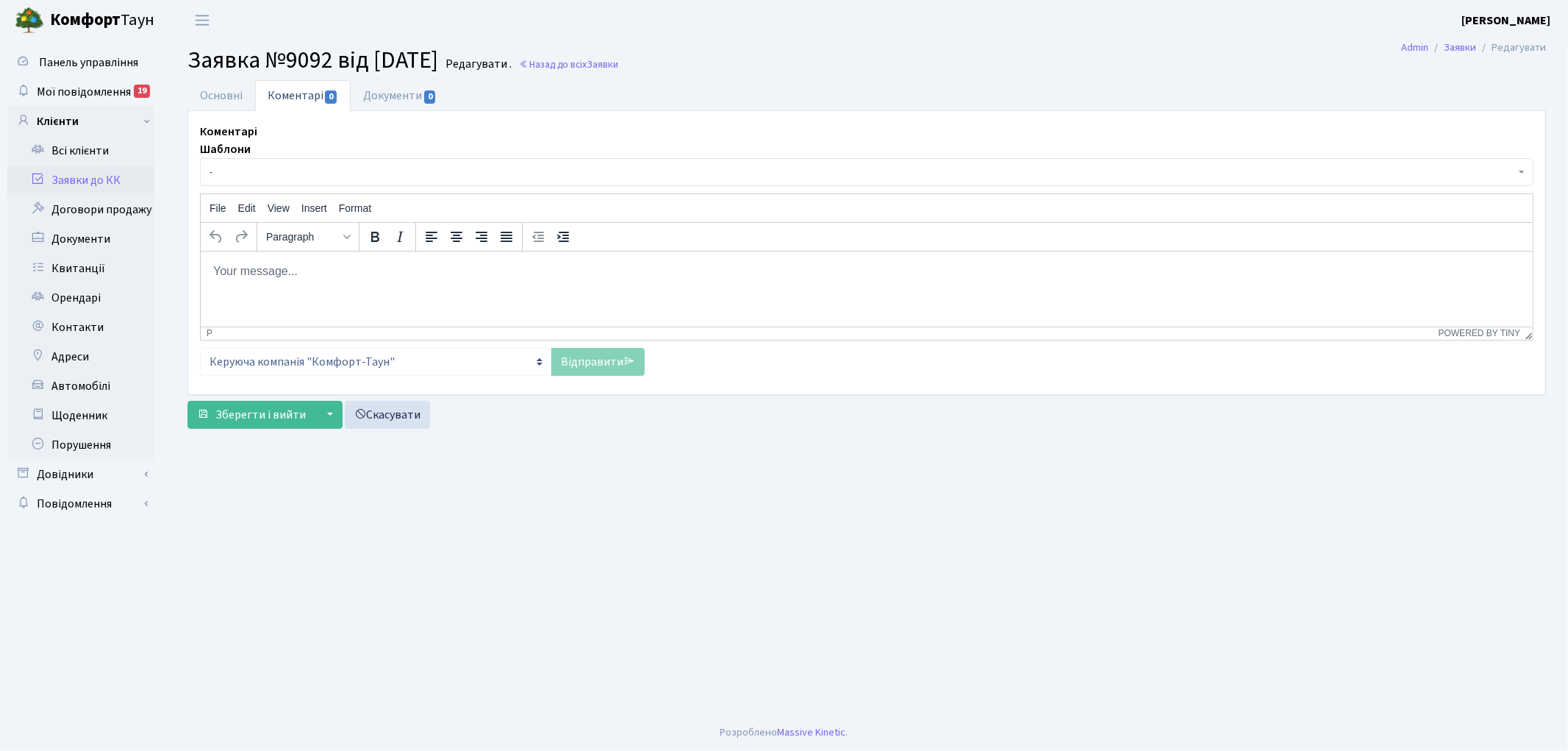
click at [274, 287] on html at bounding box center [866, 271] width 1332 height 40
click at [587, 351] on link "Відправити" at bounding box center [598, 362] width 93 height 28
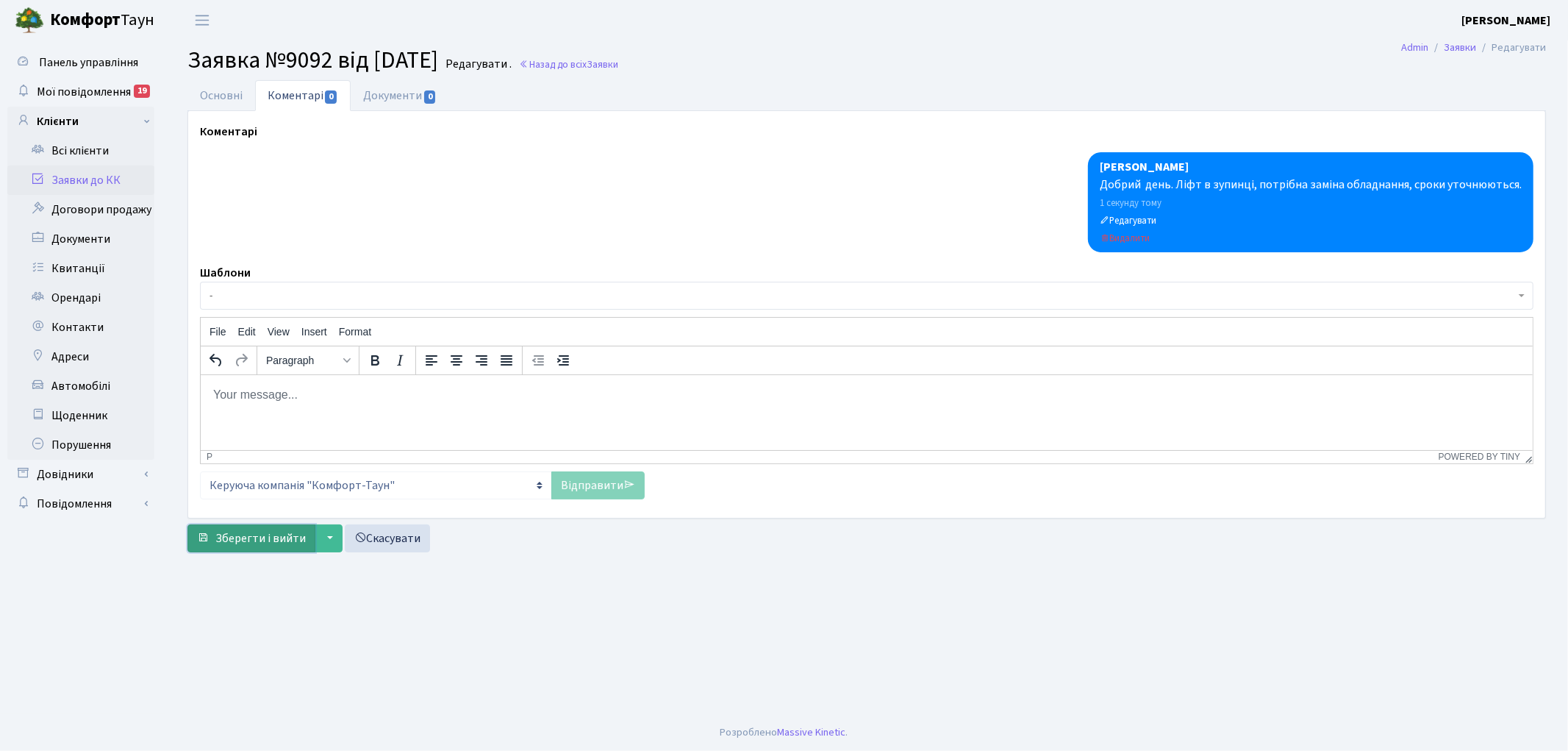
click at [226, 538] on span "Зберегти і вийти" at bounding box center [260, 538] width 90 height 16
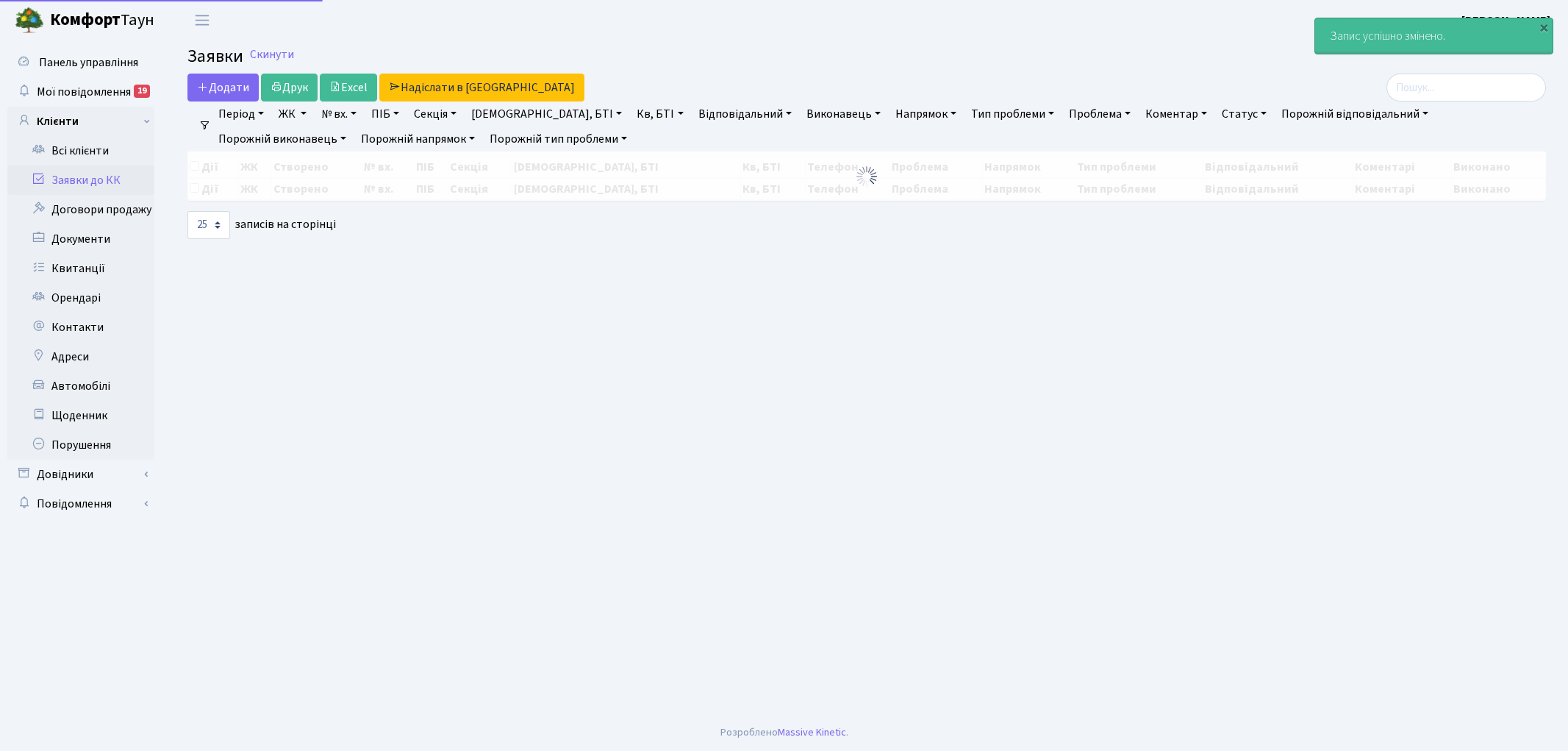
select select "25"
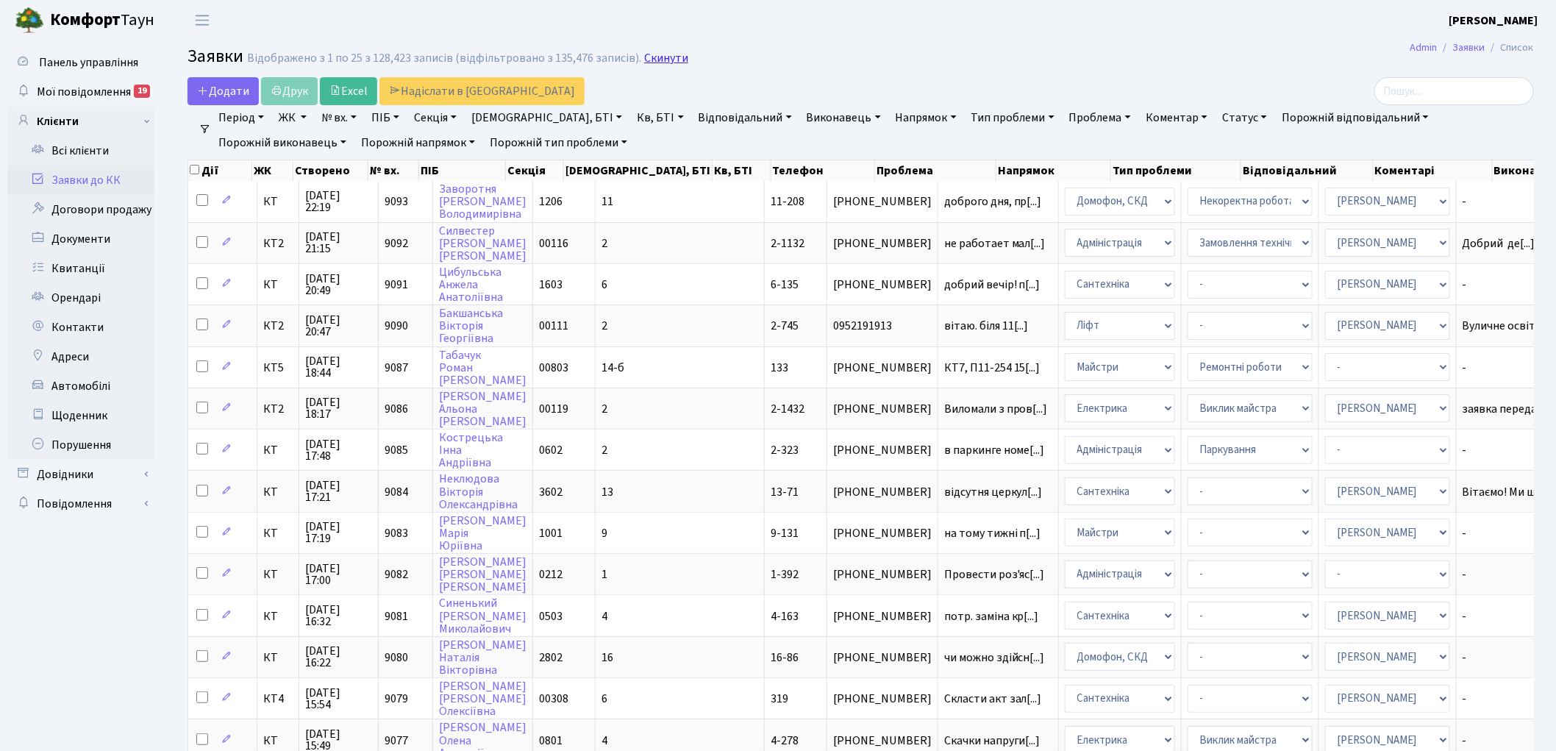
click at [655, 63] on link "Скинути" at bounding box center [666, 58] width 44 height 14
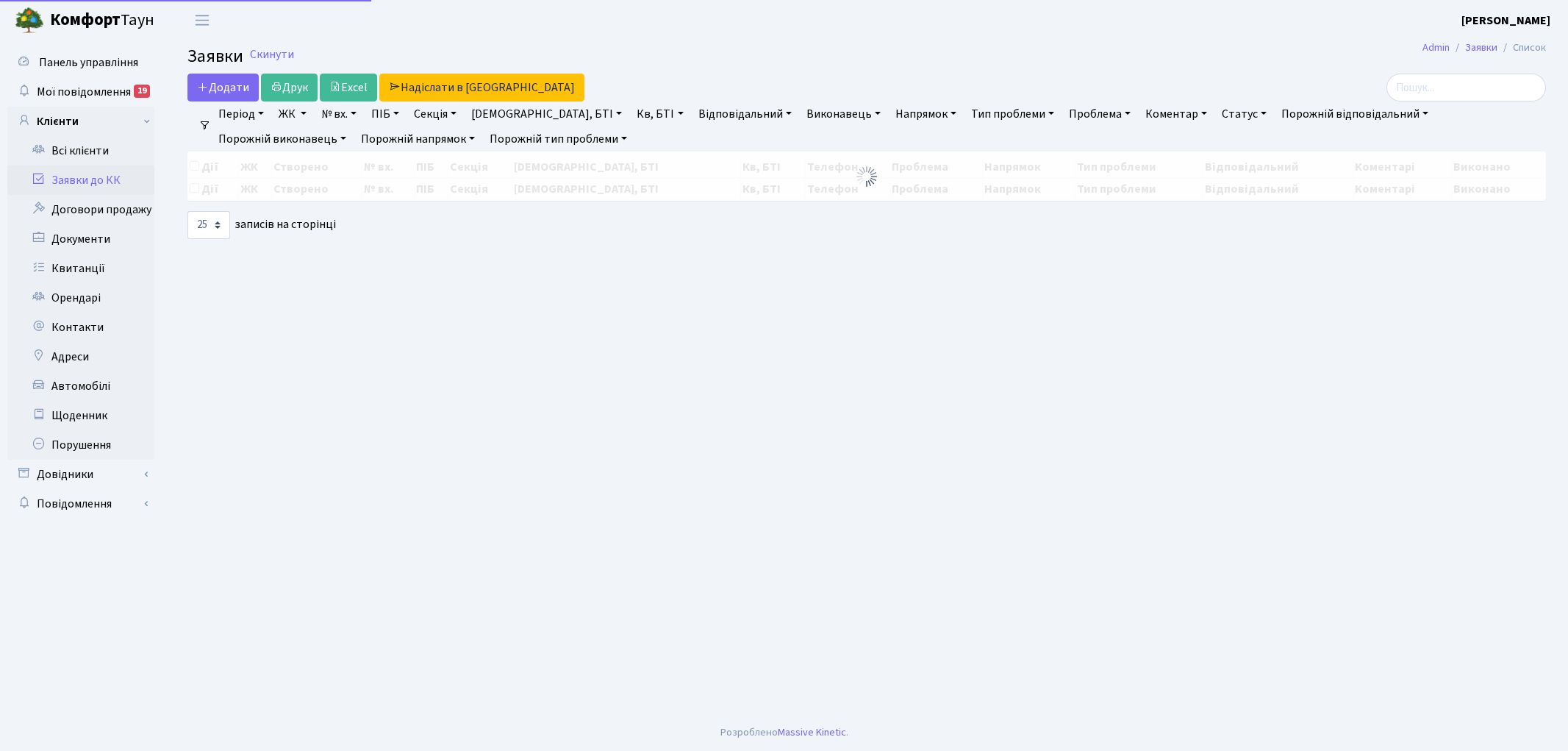
select select "25"
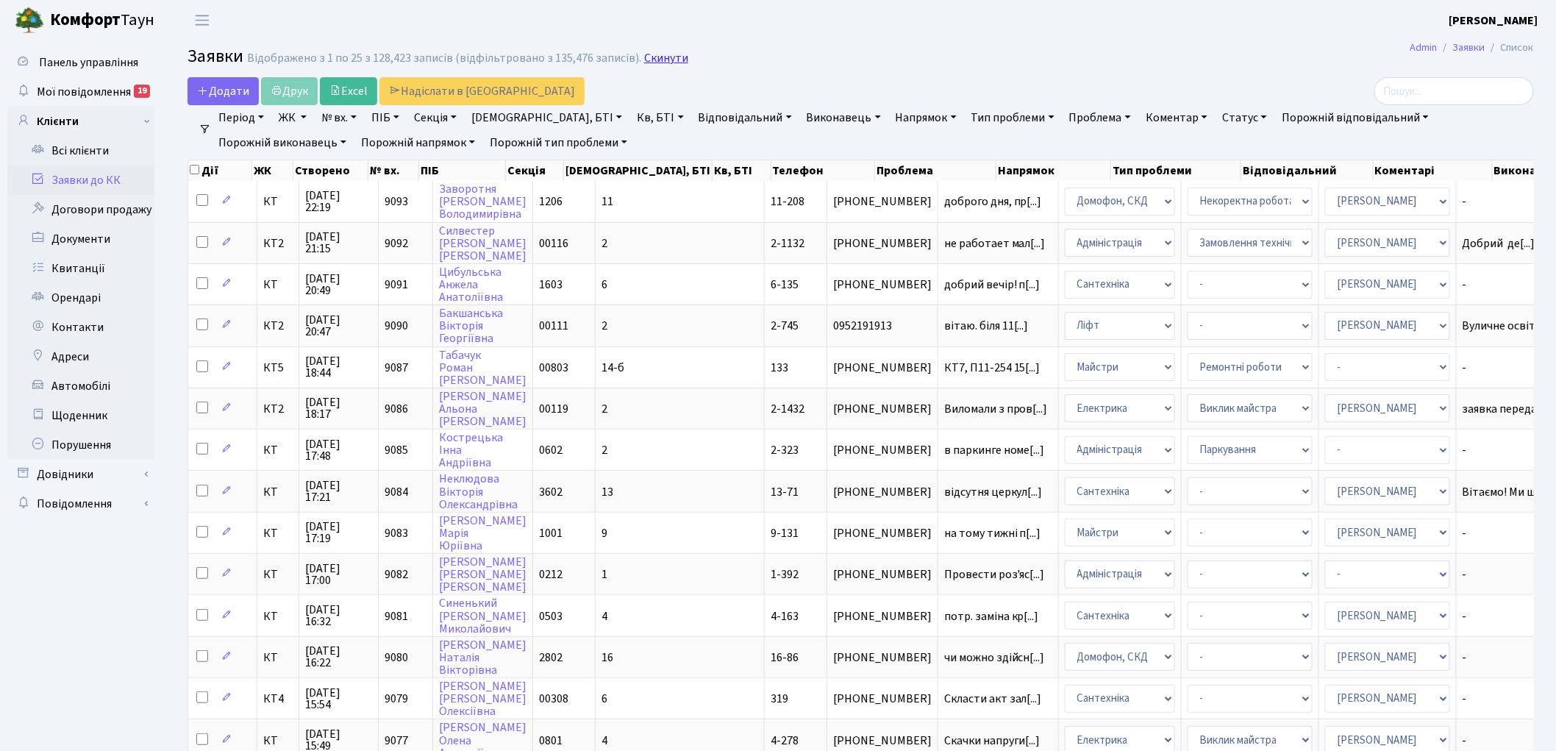
click at [647, 60] on link "Скинути" at bounding box center [666, 58] width 44 height 14
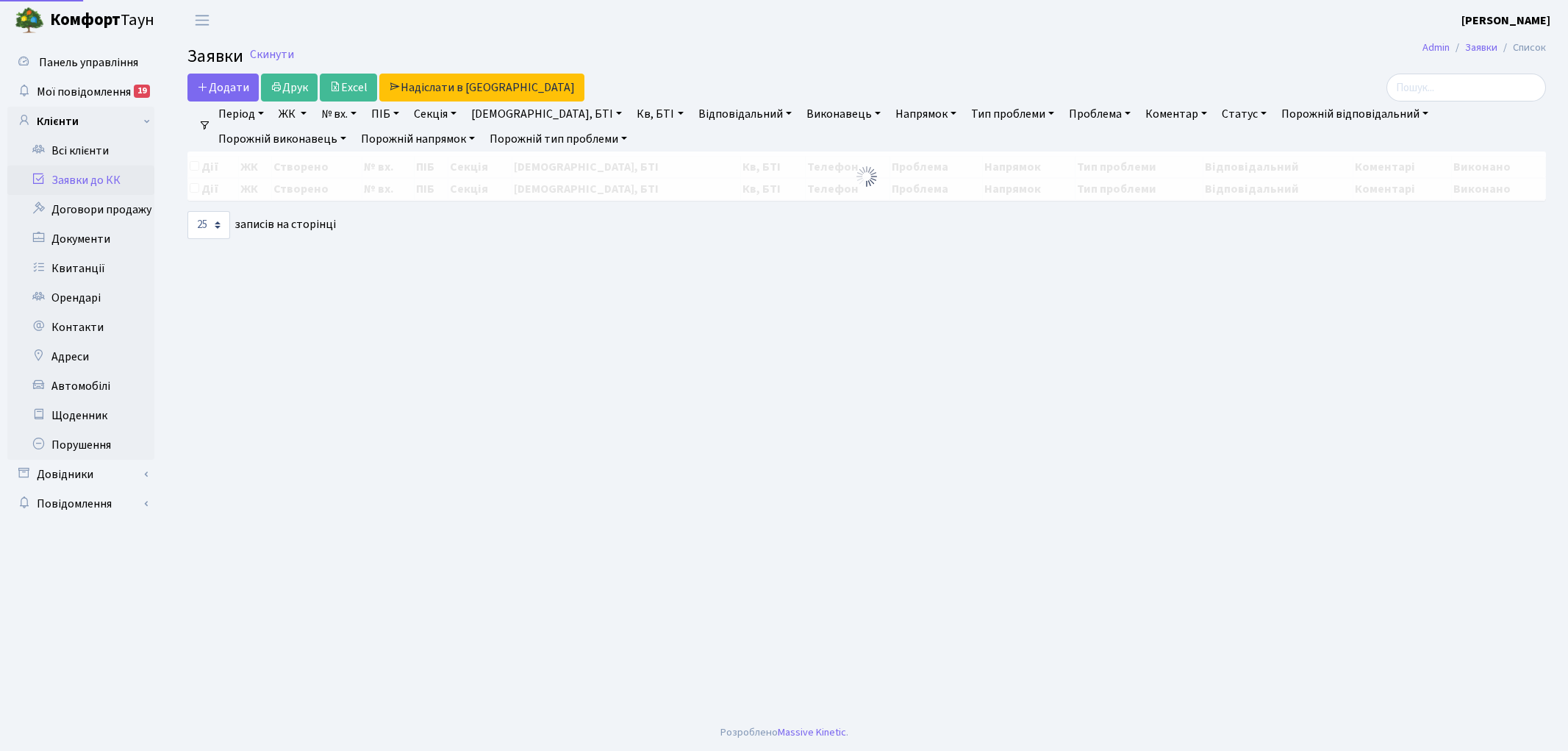
select select "25"
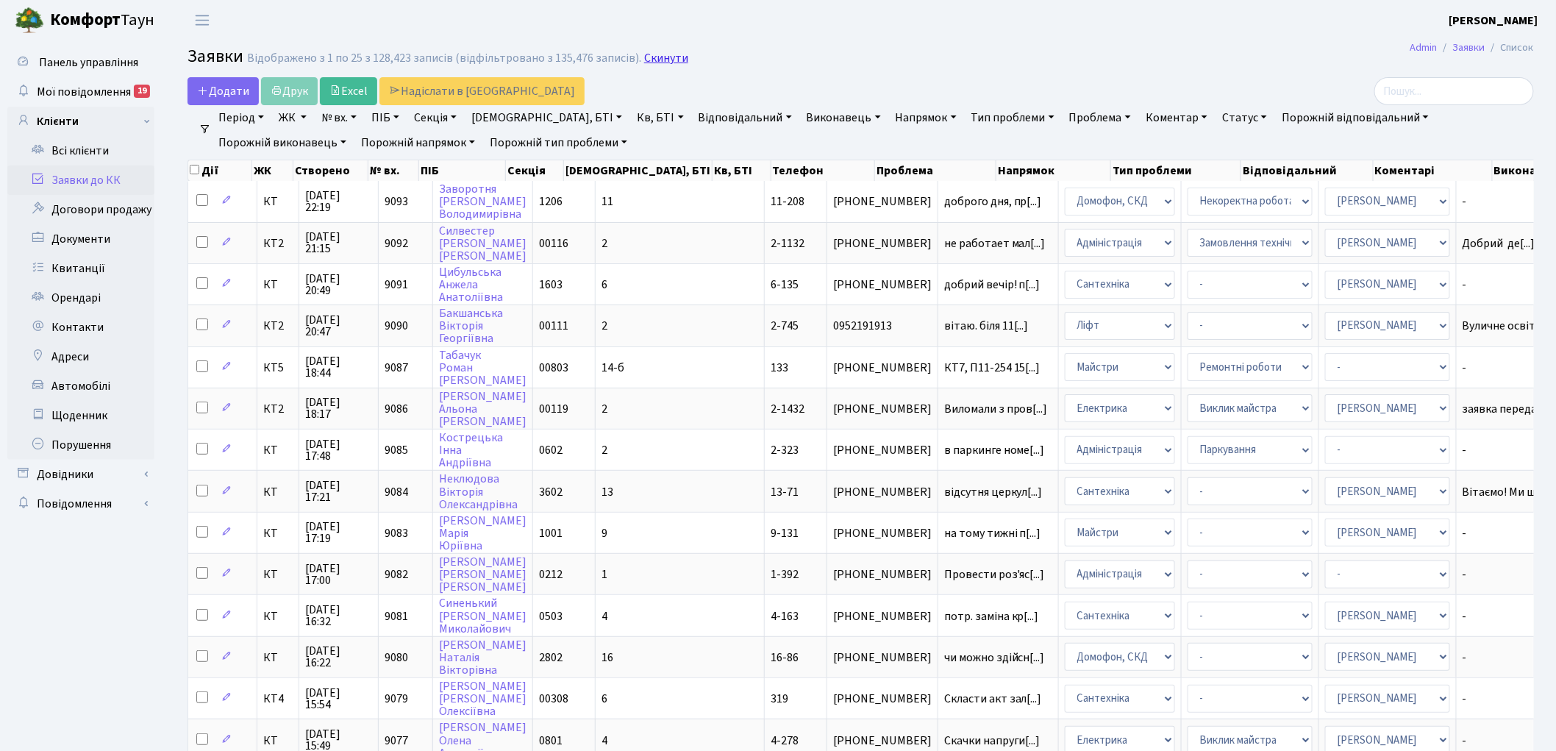
click at [647, 60] on link "Скинути" at bounding box center [666, 58] width 44 height 14
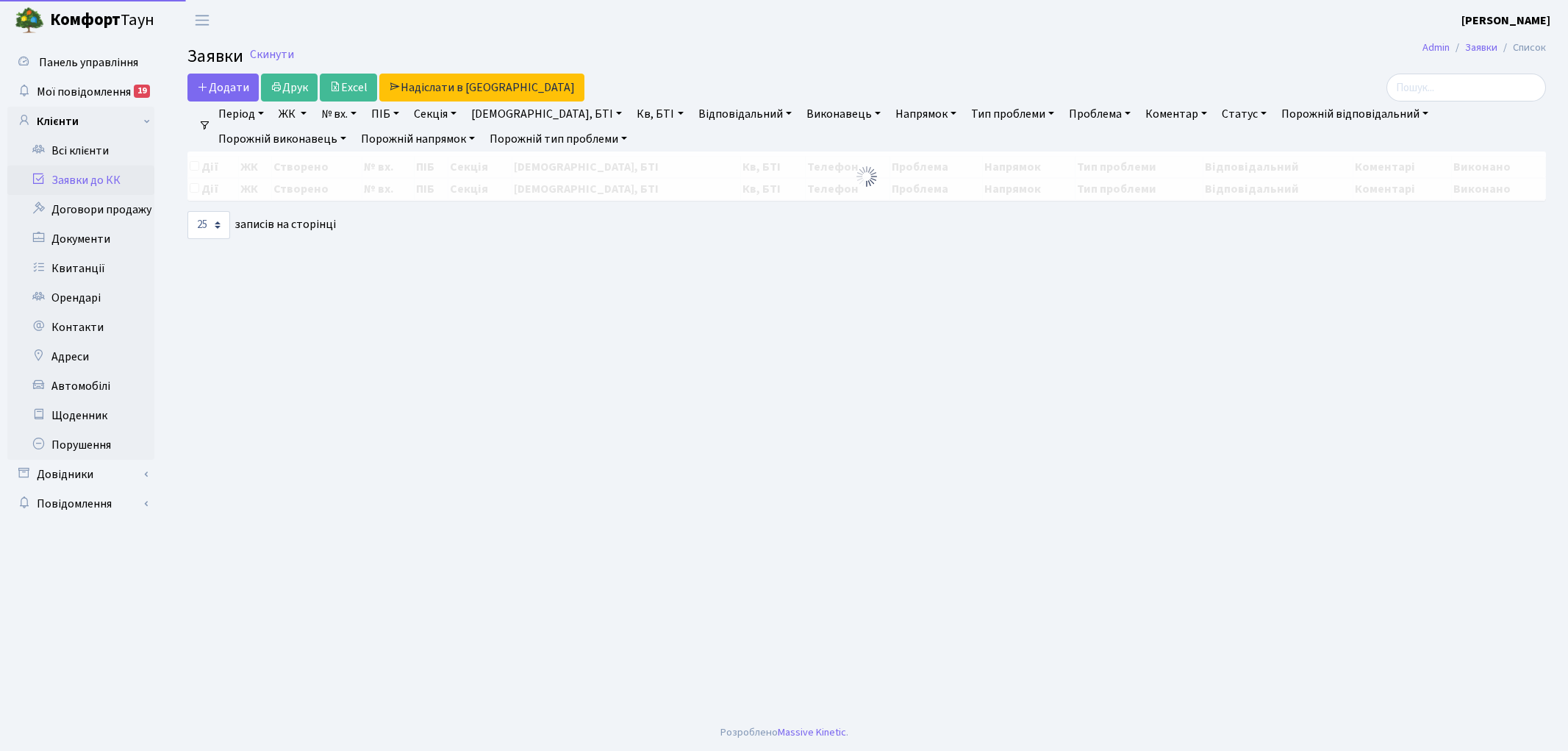
select select "25"
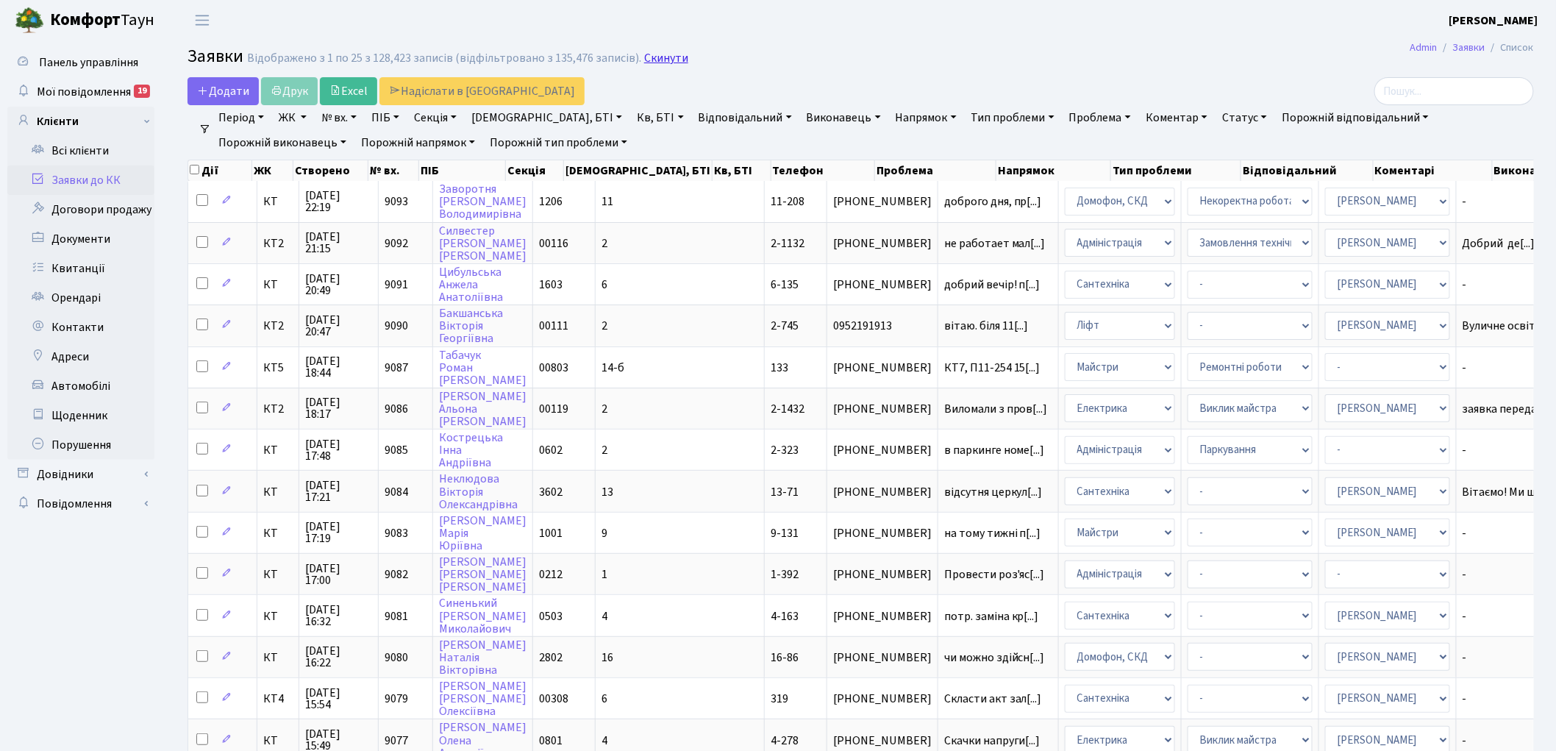
click at [645, 54] on link "Скинути" at bounding box center [666, 58] width 44 height 14
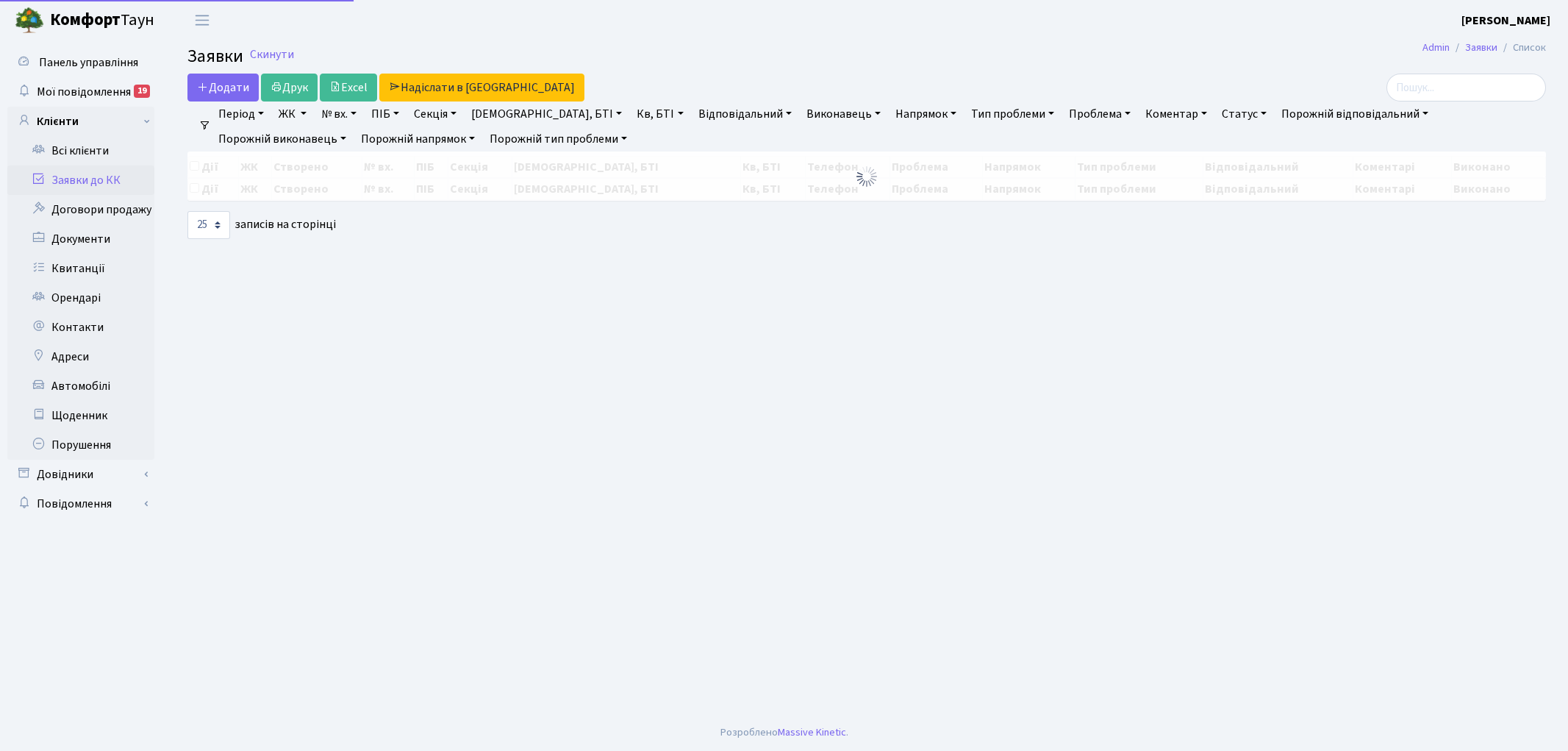
select select "25"
